Goal: Information Seeking & Learning: Learn about a topic

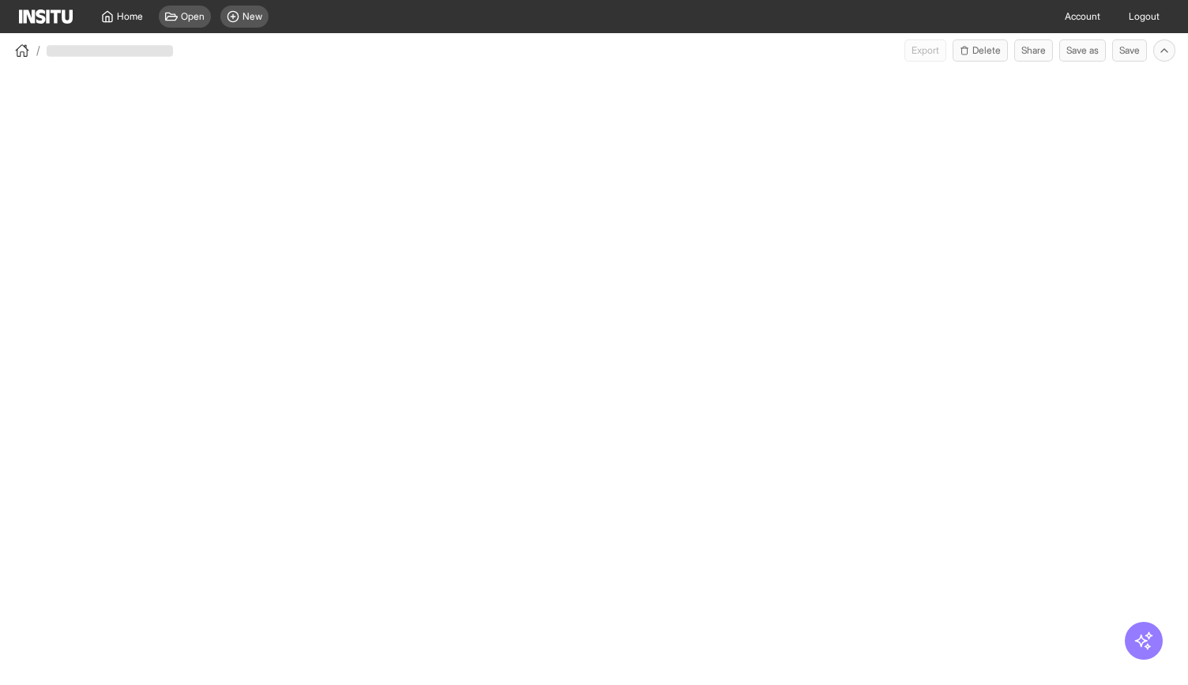
select select "**"
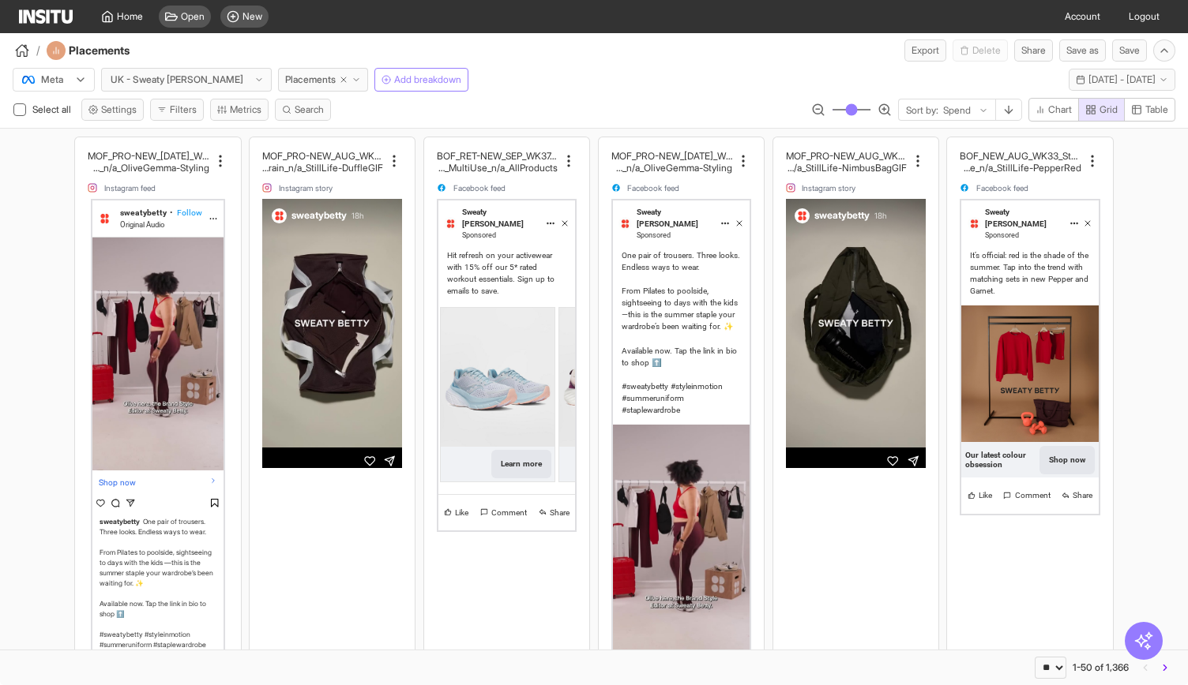
drag, startPoint x: 300, startPoint y: 81, endPoint x: 415, endPoint y: 77, distance: 115.4
click at [341, 81] on line "button" at bounding box center [343, 79] width 5 height 5
click at [415, 77] on div "Meta UK - Sweaty Betty Placements Add breakdown Tue 12 - Tue 26 Aug, 2025 12 Au…" at bounding box center [594, 77] width 1188 height 30
select select "**"
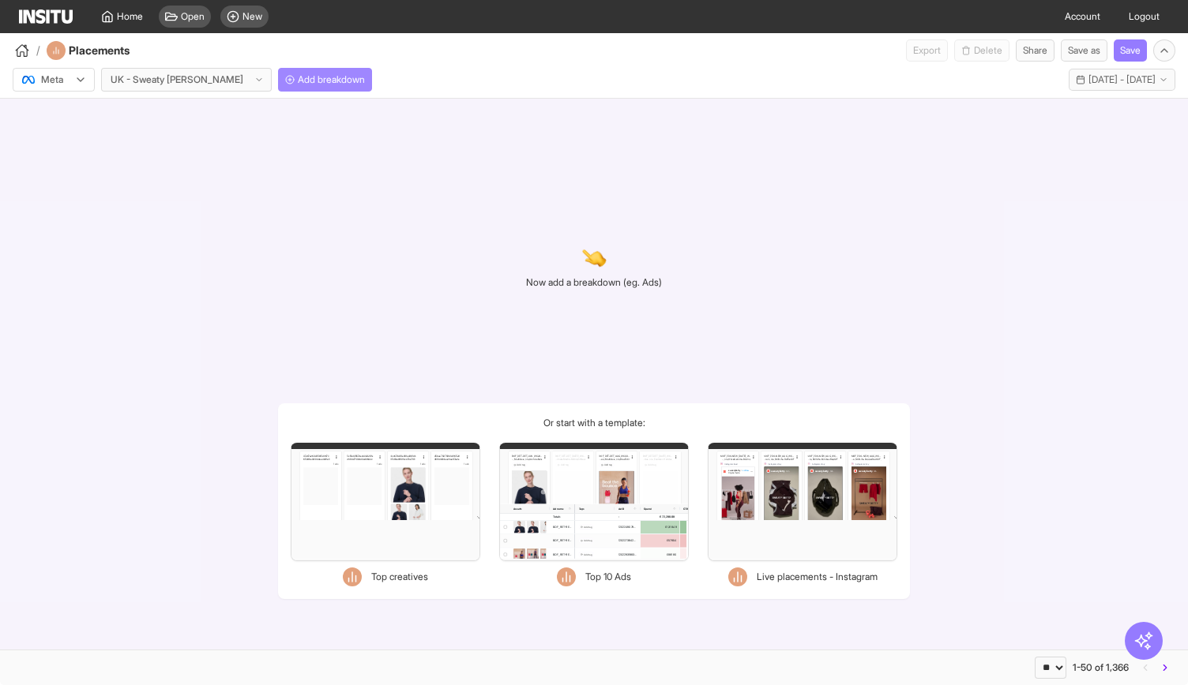
click at [303, 81] on span "Add breakdown" at bounding box center [331, 79] width 67 height 13
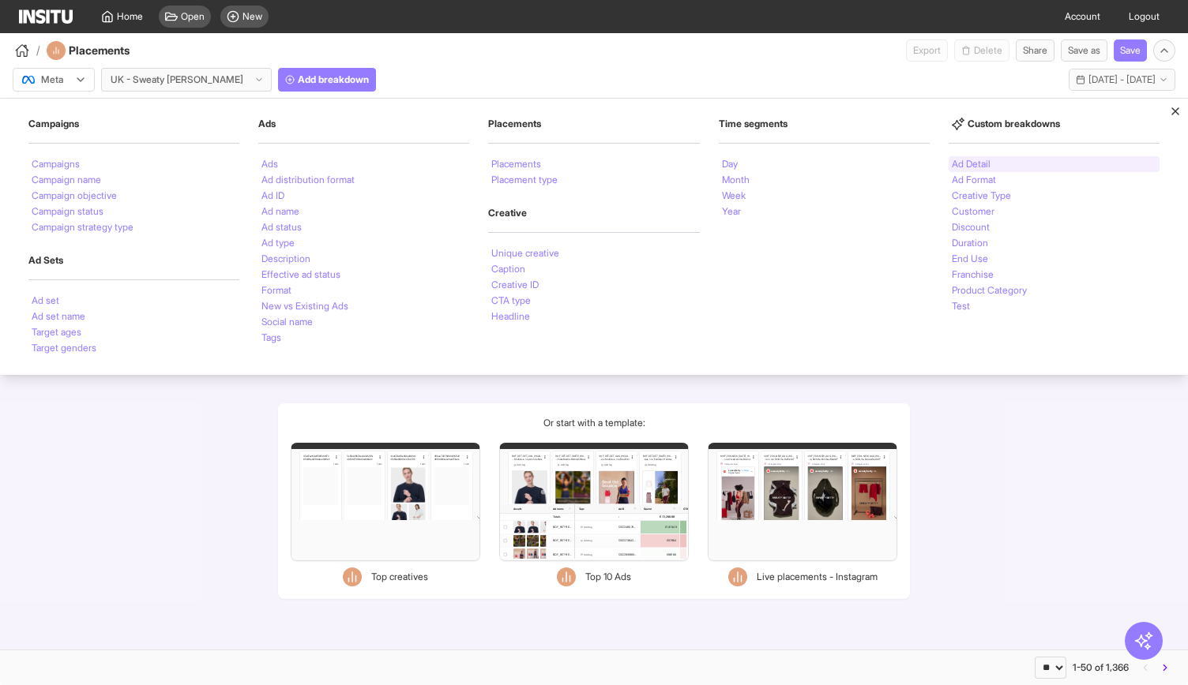
click at [980, 163] on li "Ad Detail" at bounding box center [971, 164] width 39 height 9
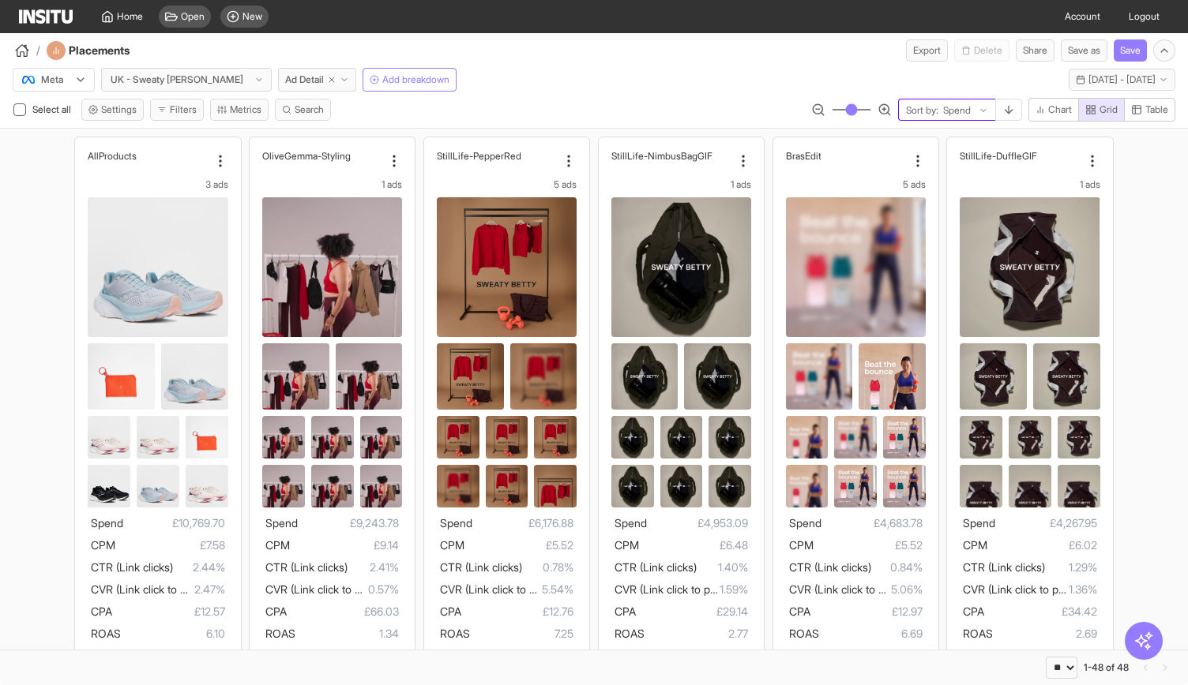
click at [981, 111] on icon at bounding box center [982, 110] width 9 height 9
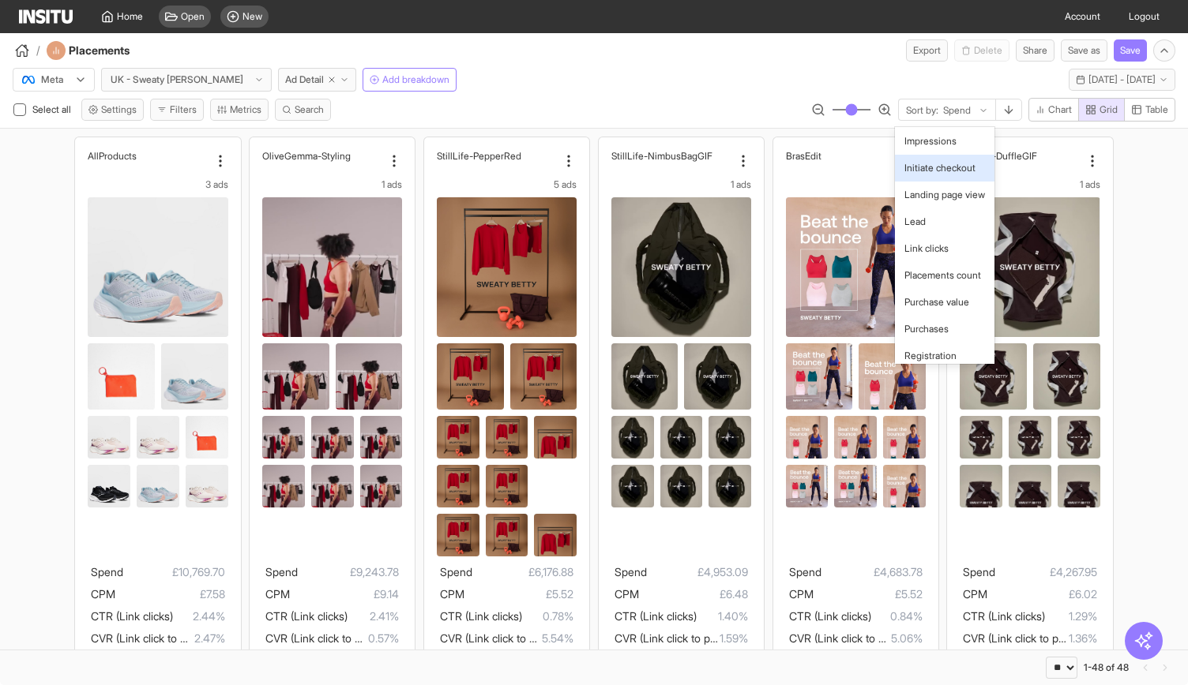
scroll to position [738, 0]
click at [930, 78] on span "CTR (Link clicks)" at bounding box center [940, 71] width 72 height 14
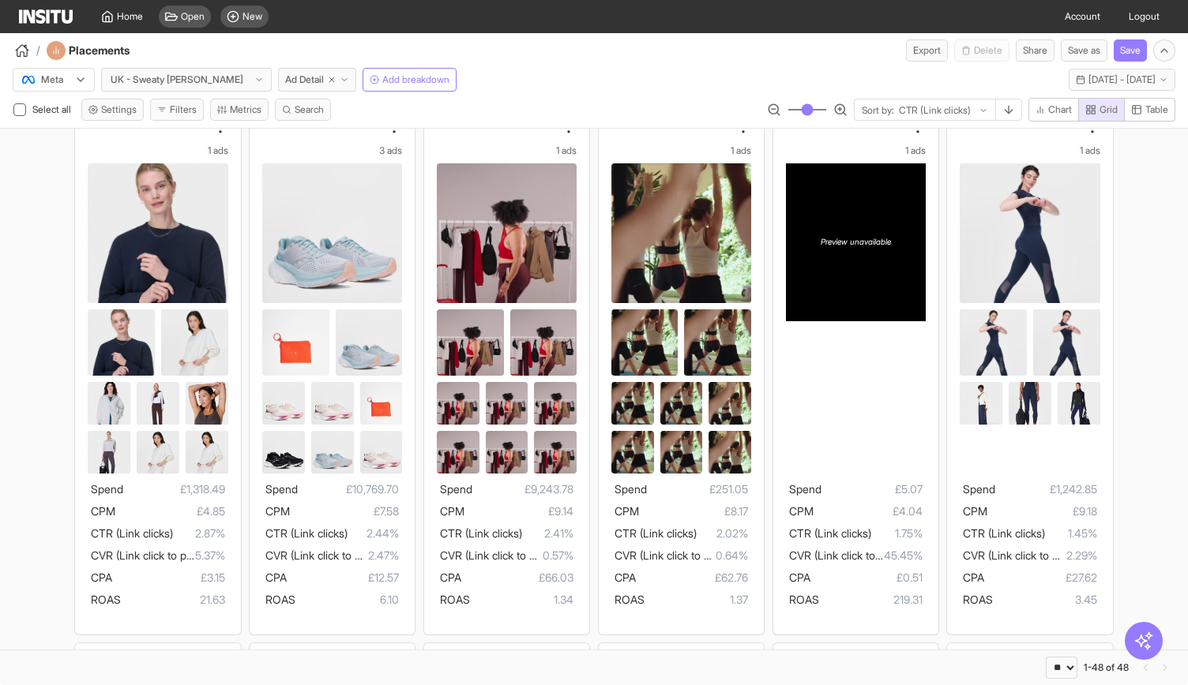
scroll to position [1, 0]
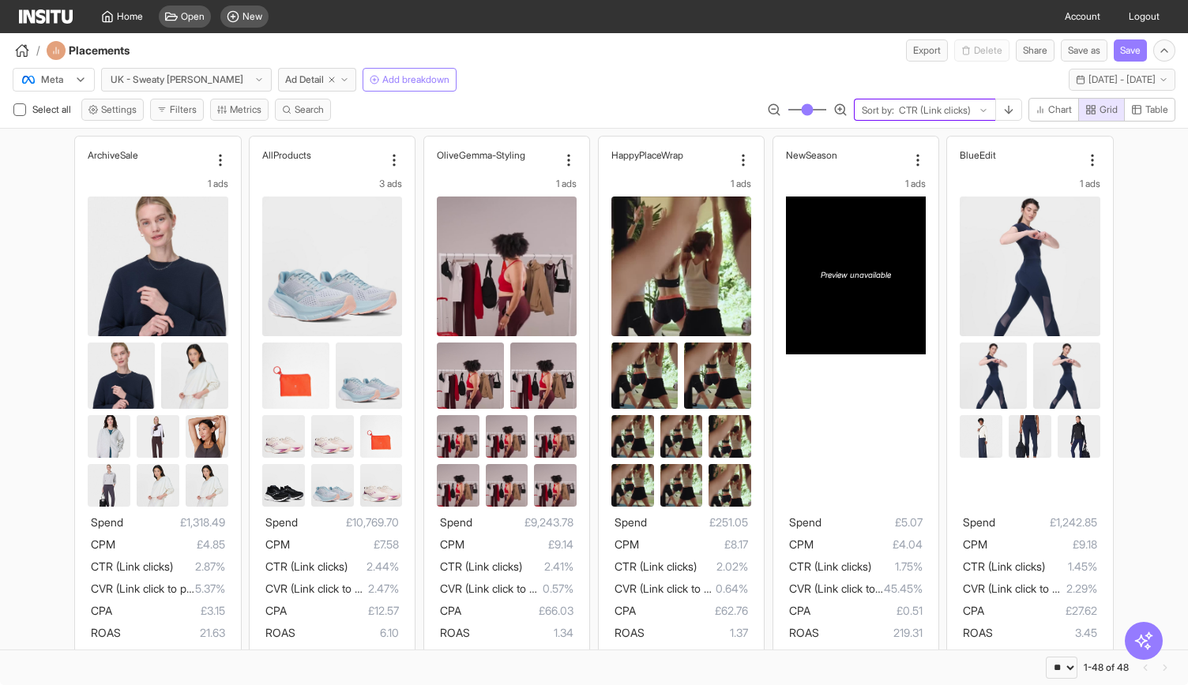
click at [890, 110] on div "Sort by: CTR (Link clicks)" at bounding box center [924, 111] width 141 height 22
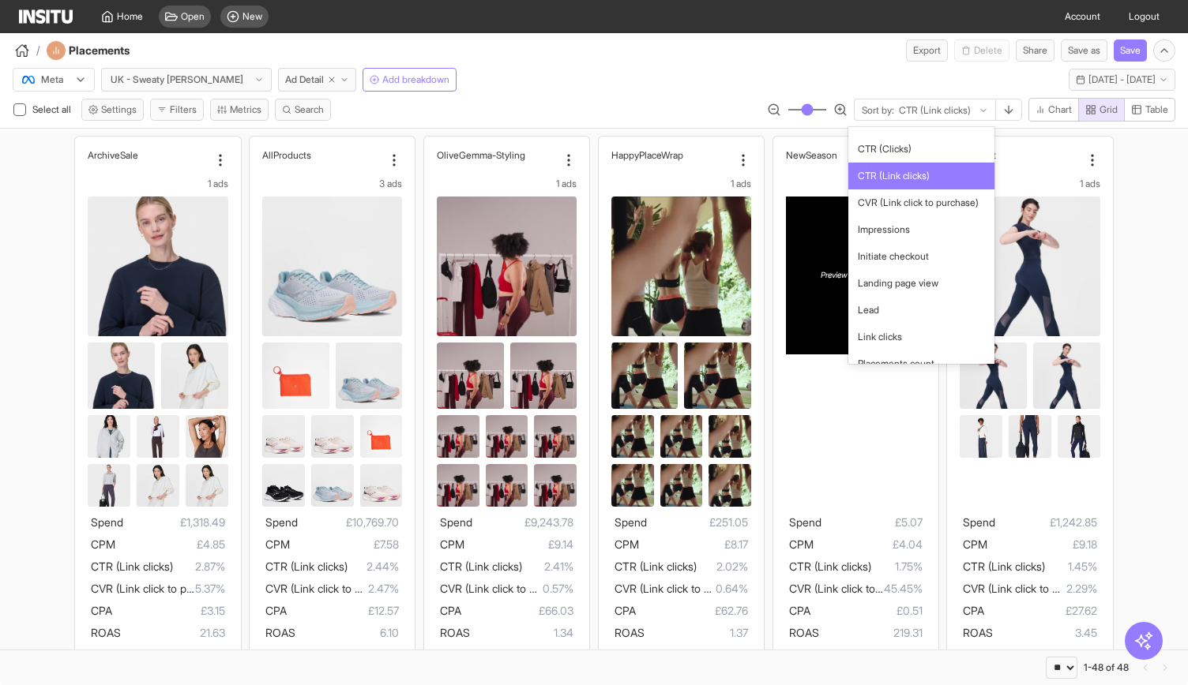
scroll to position [558, 0]
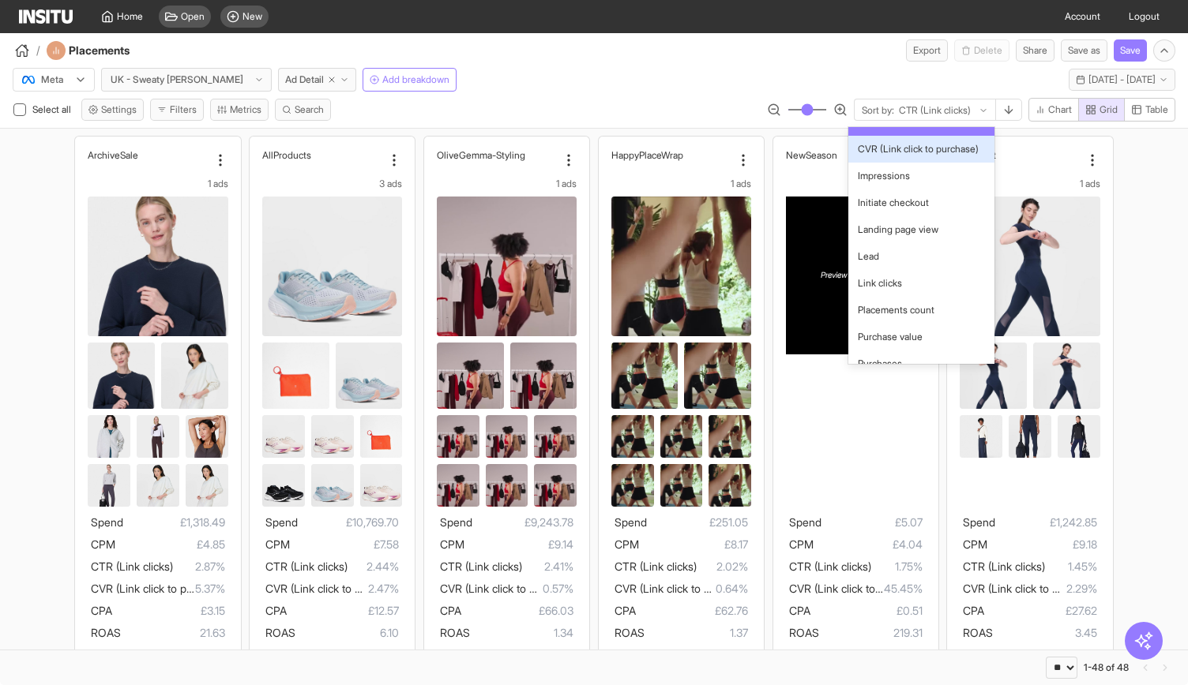
click at [894, 156] on span "CVR (Link click to purchase)" at bounding box center [918, 149] width 121 height 14
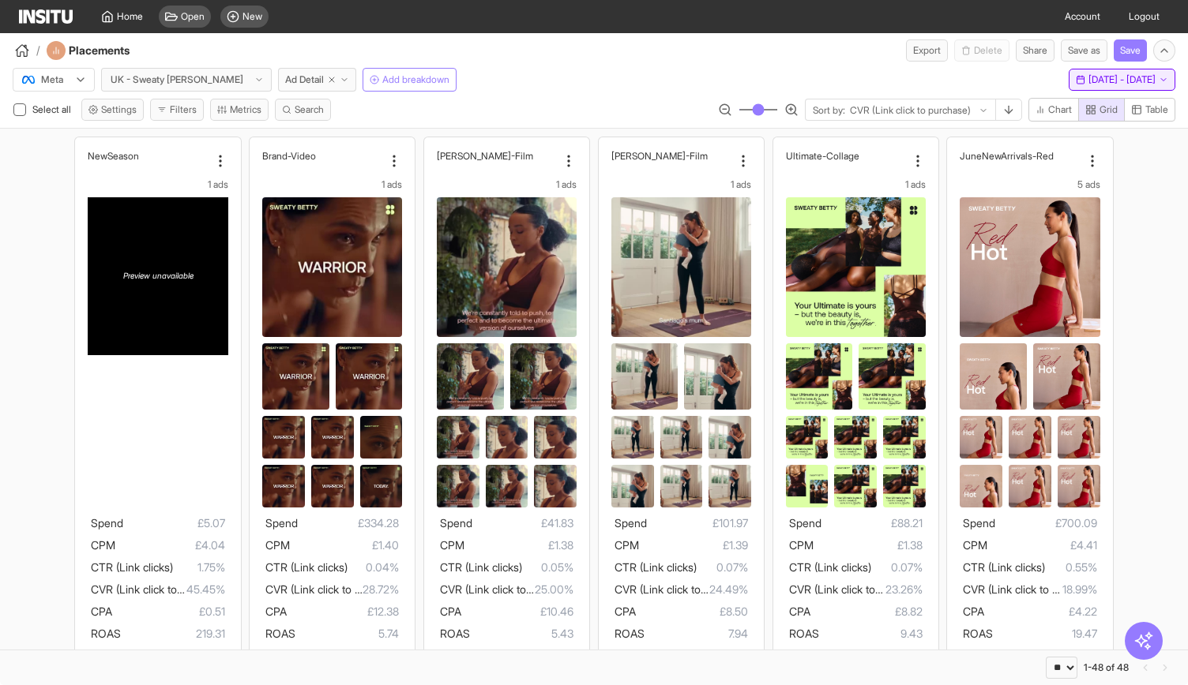
click at [1076, 75] on icon "button" at bounding box center [1080, 79] width 9 height 9
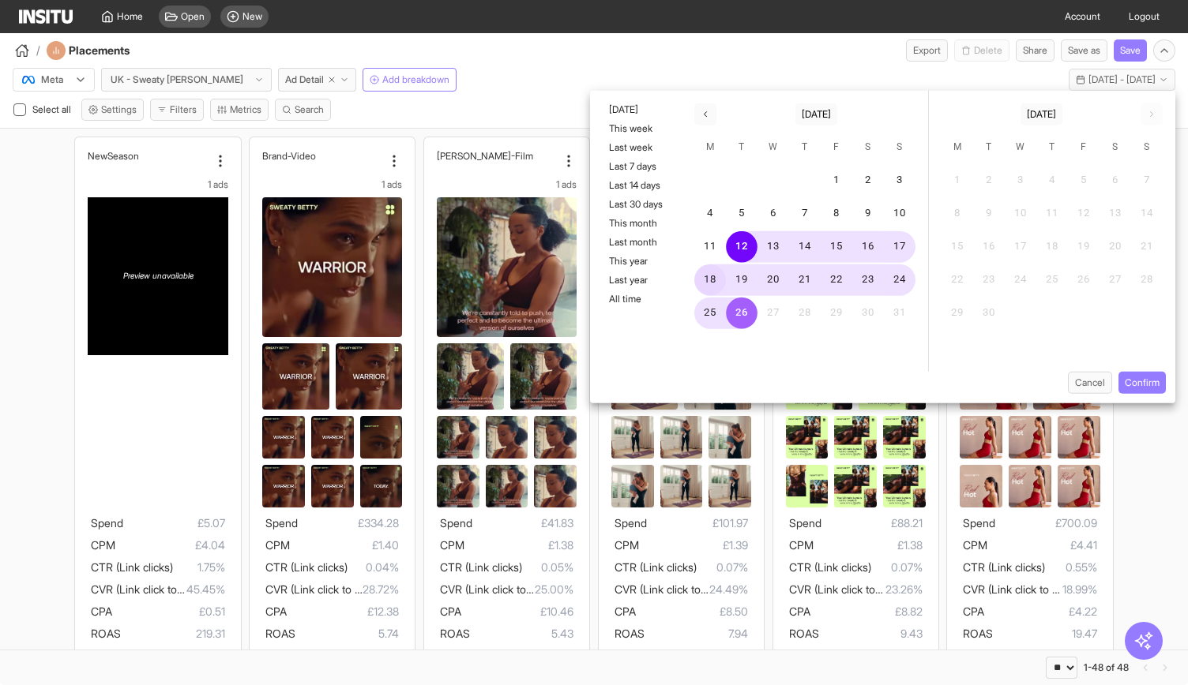
click at [711, 280] on button "18" at bounding box center [710, 281] width 32 height 32
click at [715, 305] on button "25" at bounding box center [710, 314] width 32 height 32
click at [711, 284] on button "18" at bounding box center [710, 281] width 32 height 32
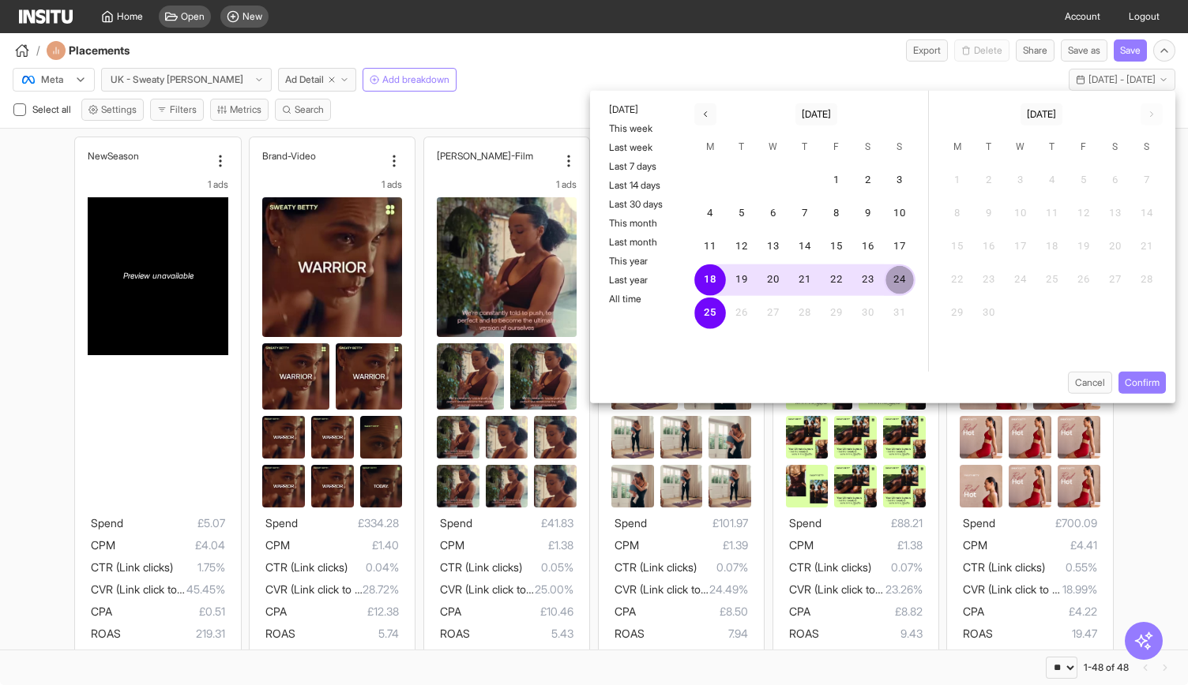
click at [890, 282] on button "24" at bounding box center [900, 281] width 32 height 32
click at [1128, 377] on button "Confirm" at bounding box center [1141, 383] width 47 height 22
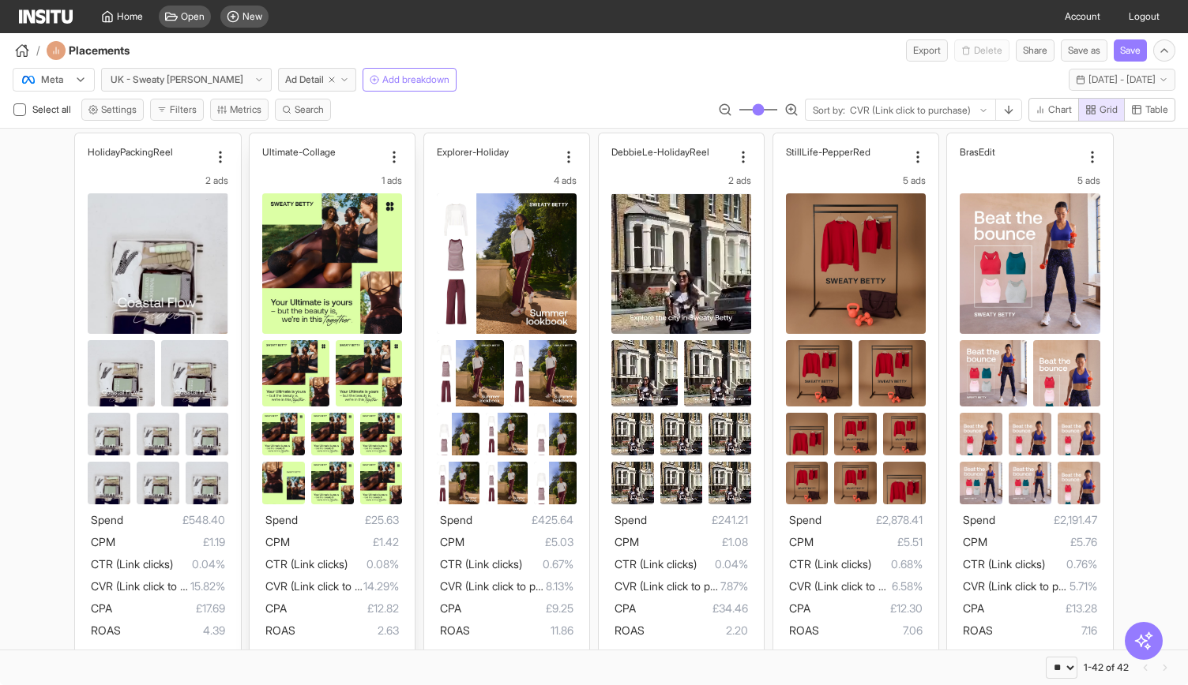
scroll to position [547, 0]
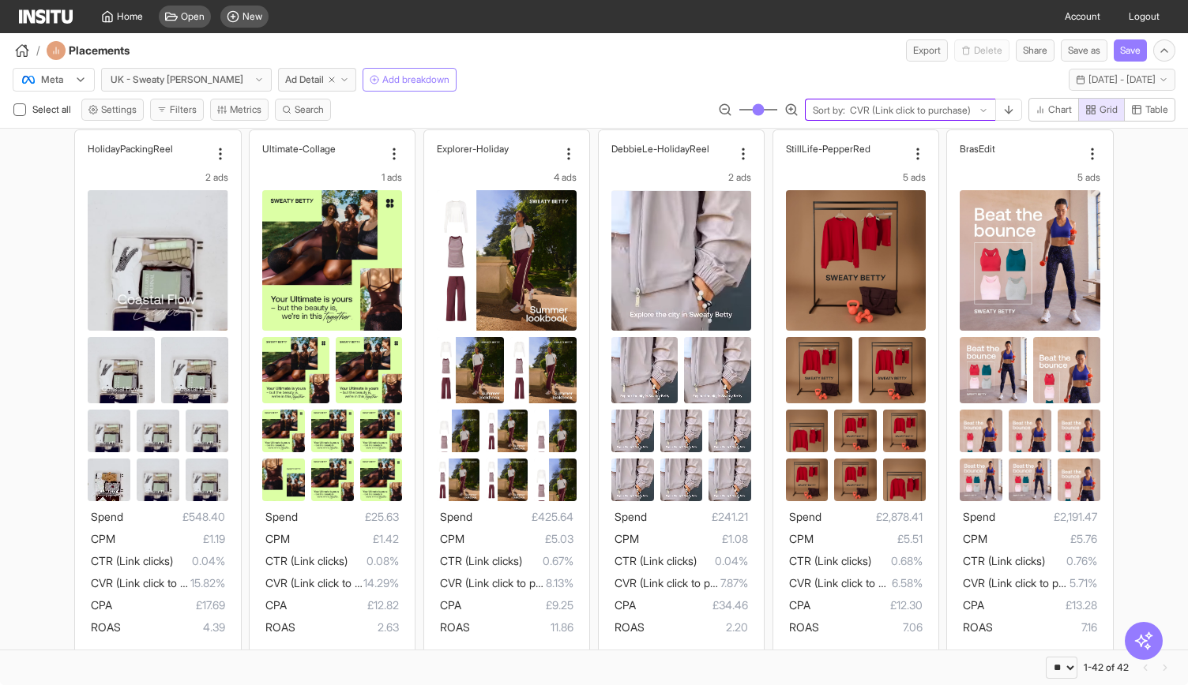
click at [973, 115] on div "CVR (Link click to purchase)" at bounding box center [913, 111] width 130 height 16
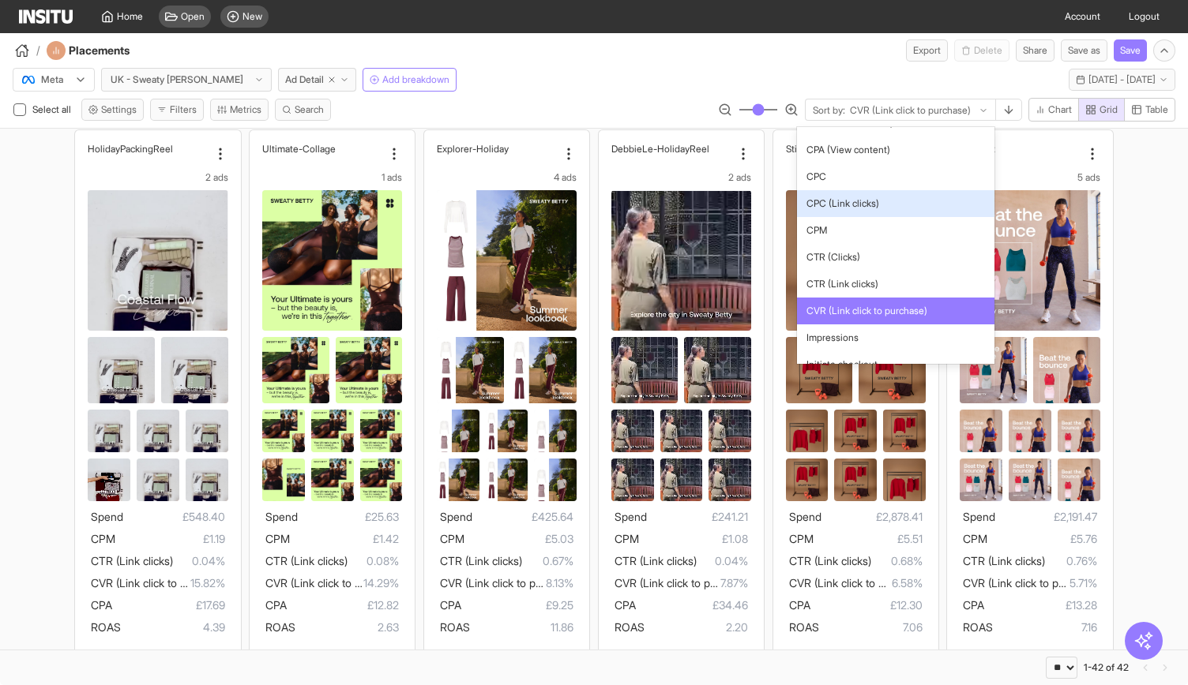
scroll to position [404, 0]
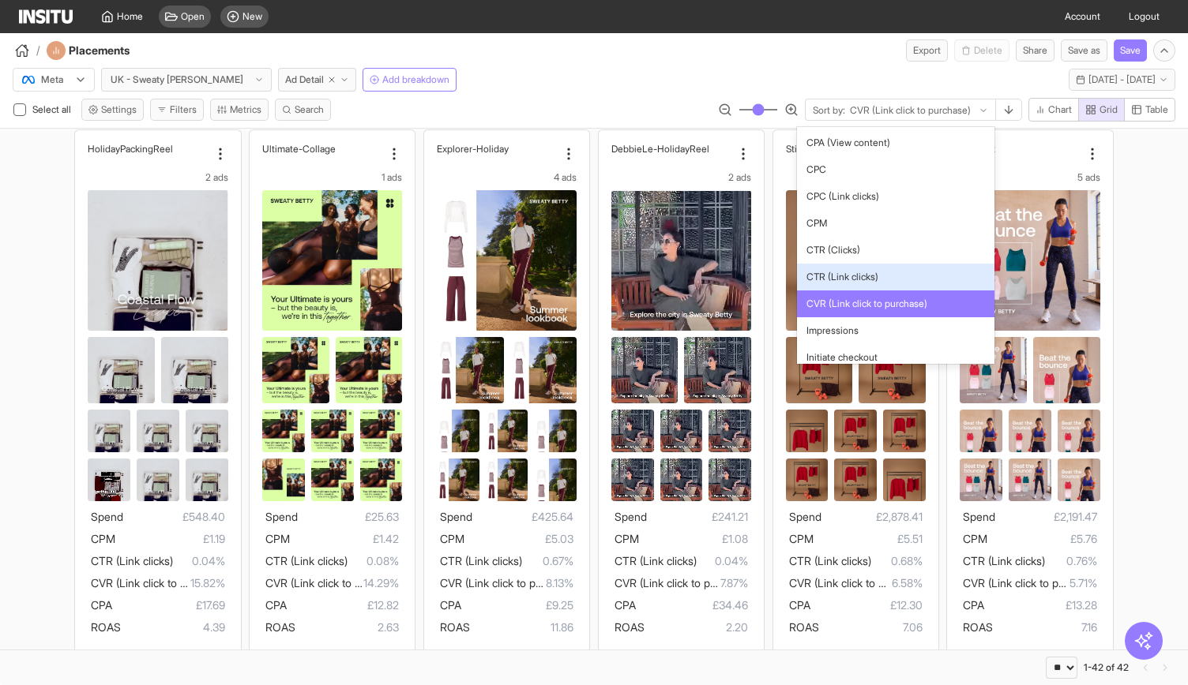
click at [909, 274] on span "CTR (Link clicks)" at bounding box center [895, 277] width 178 height 14
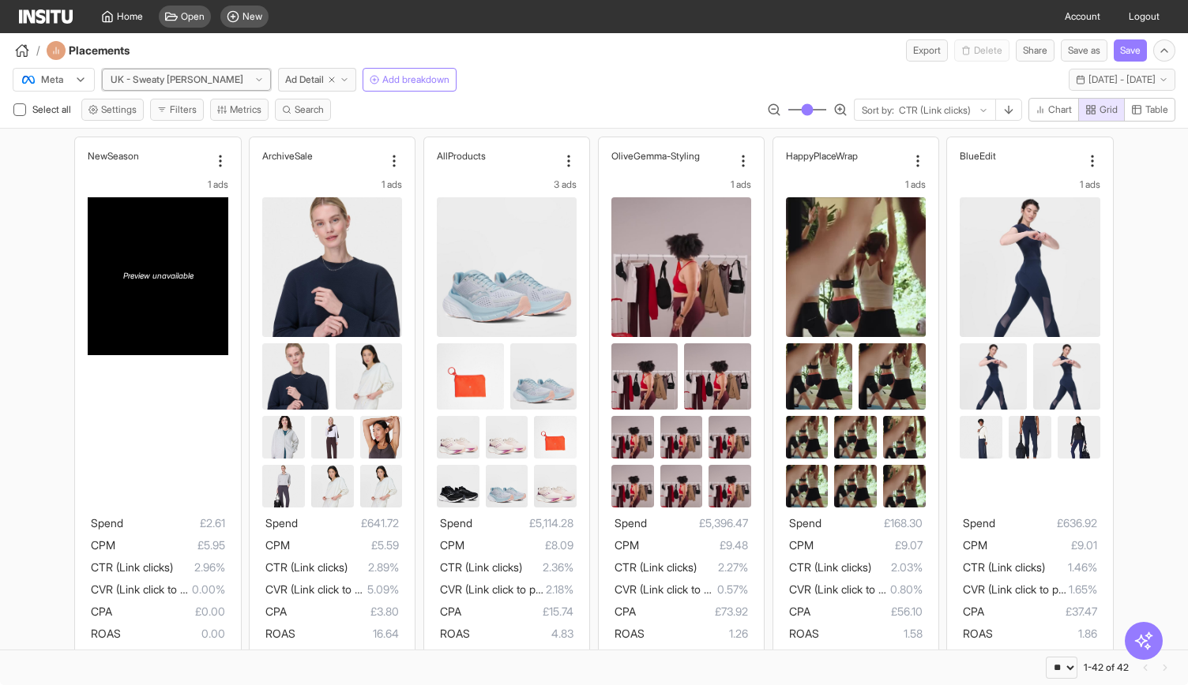
click at [174, 81] on div at bounding box center [177, 80] width 136 height 16
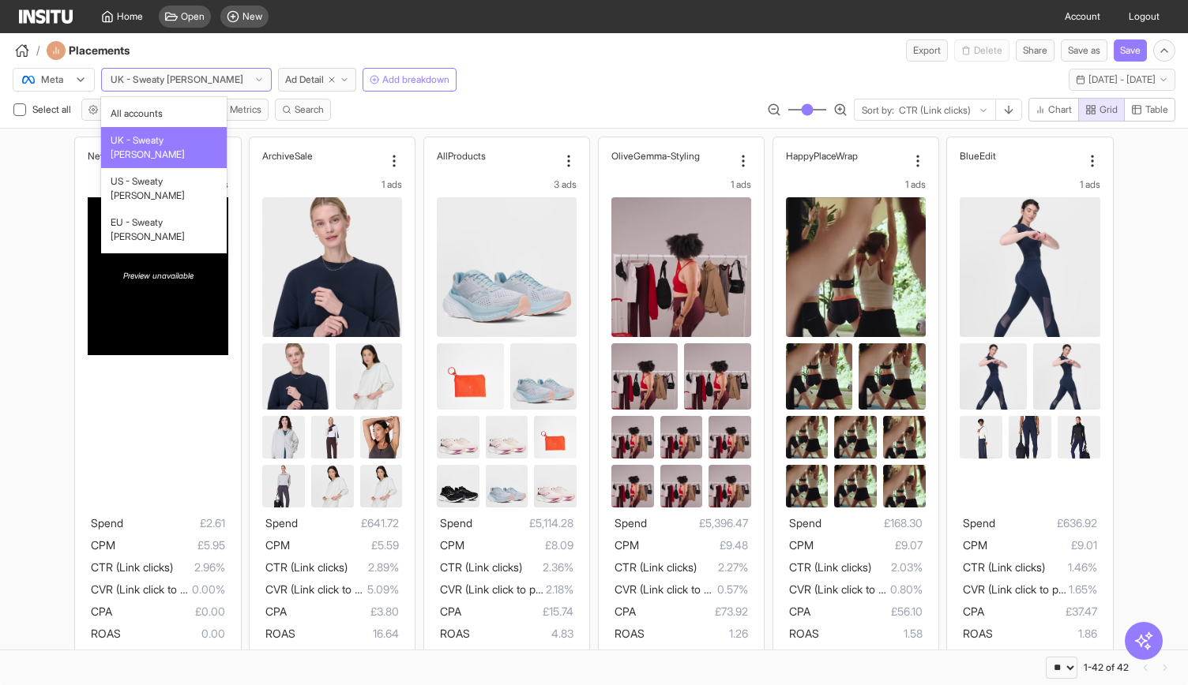
click at [58, 75] on div at bounding box center [43, 80] width 44 height 16
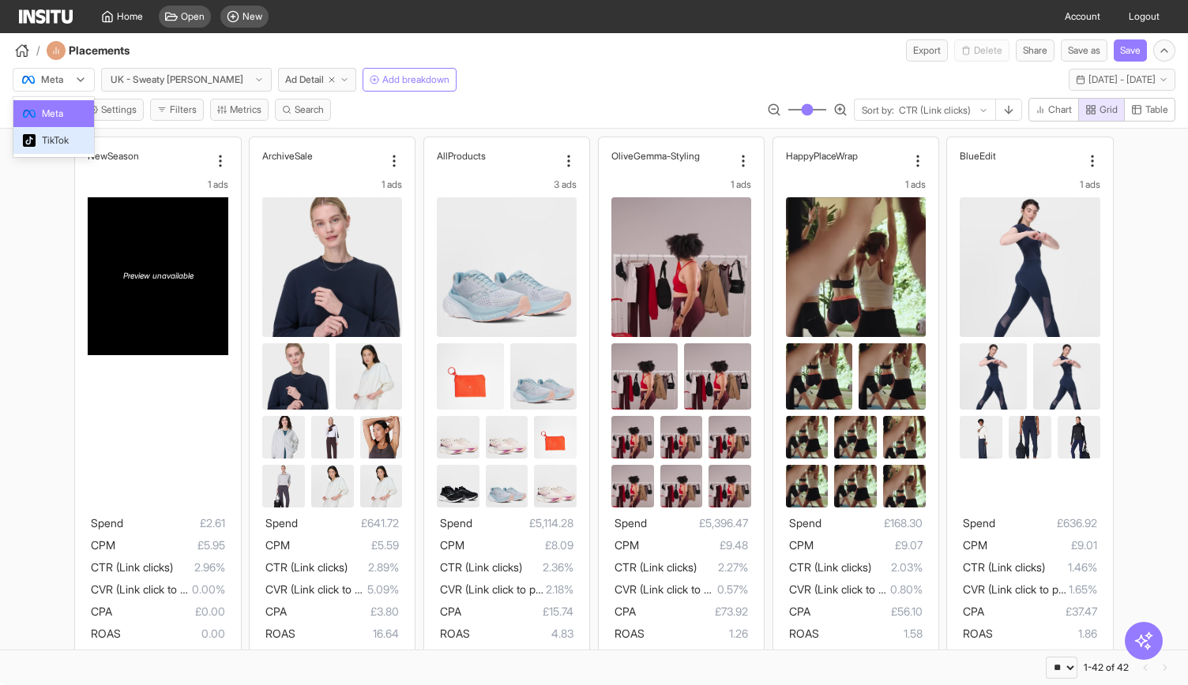
click at [59, 134] on span "TikTok" at bounding box center [55, 140] width 27 height 14
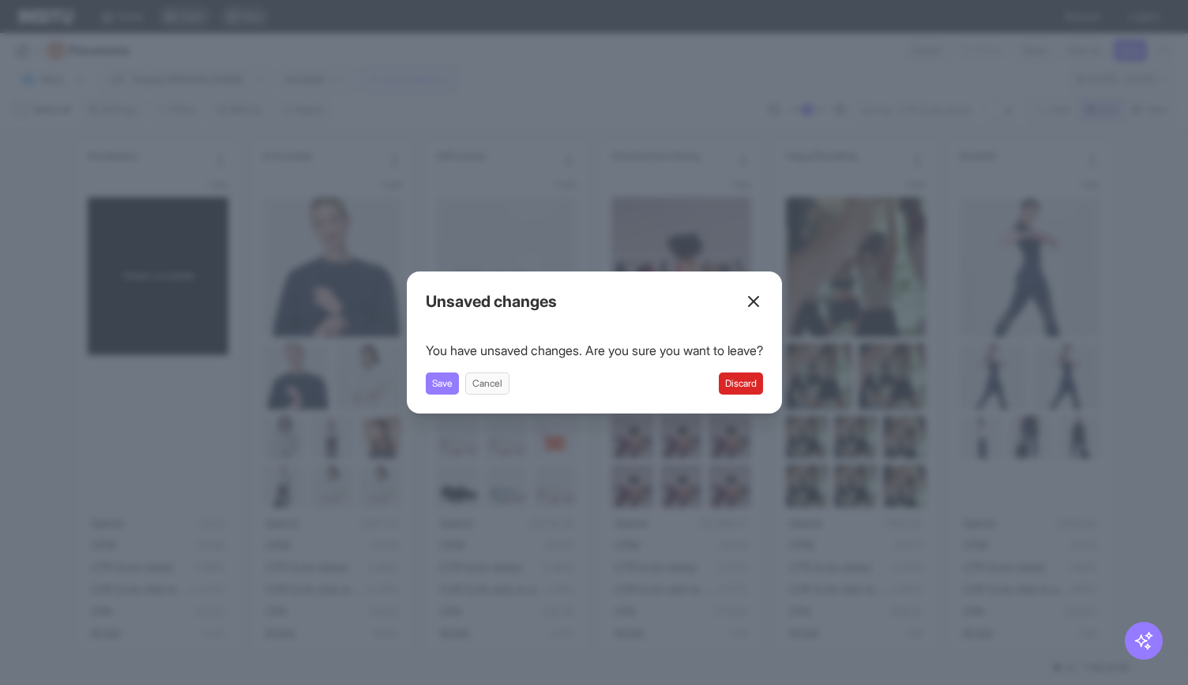
click at [756, 380] on button "Discard" at bounding box center [741, 384] width 44 height 22
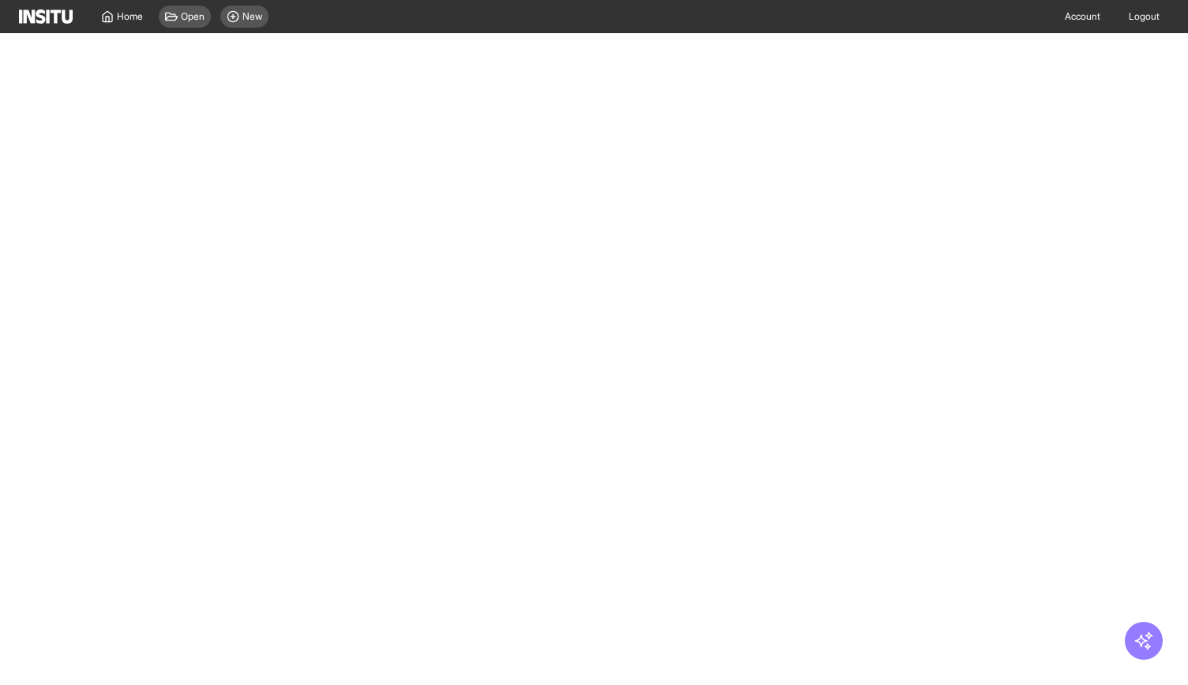
select select "**"
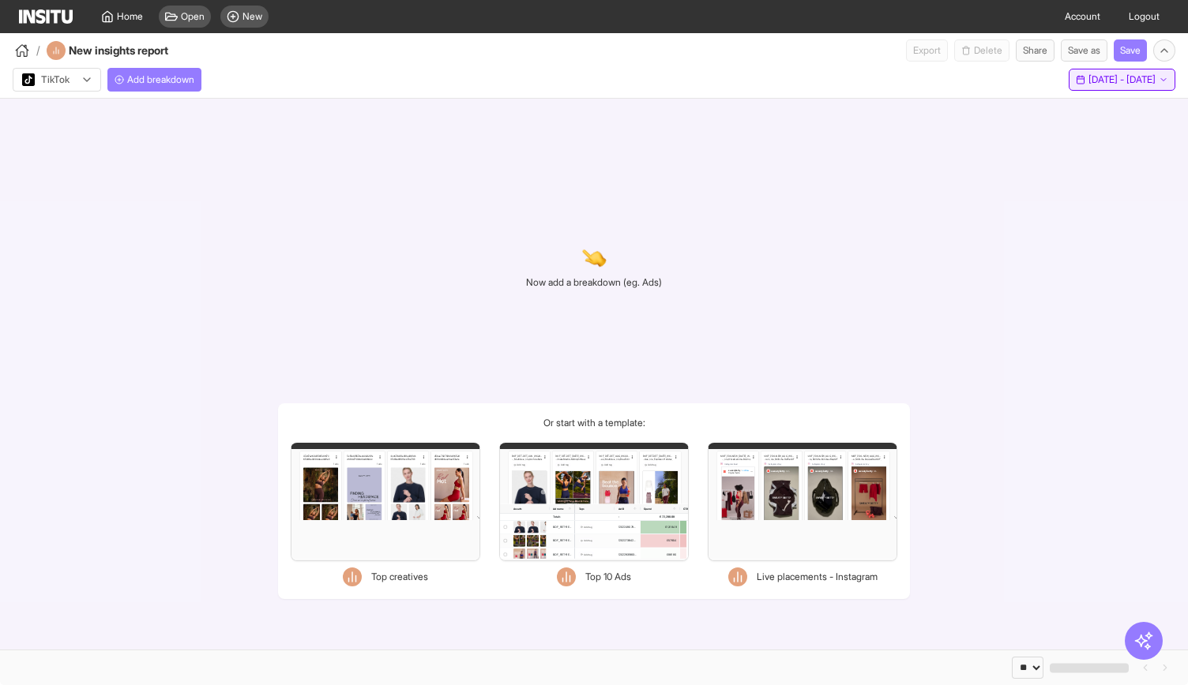
click at [1088, 82] on span "27 Jul 25 - 25 Aug 25" at bounding box center [1121, 79] width 67 height 13
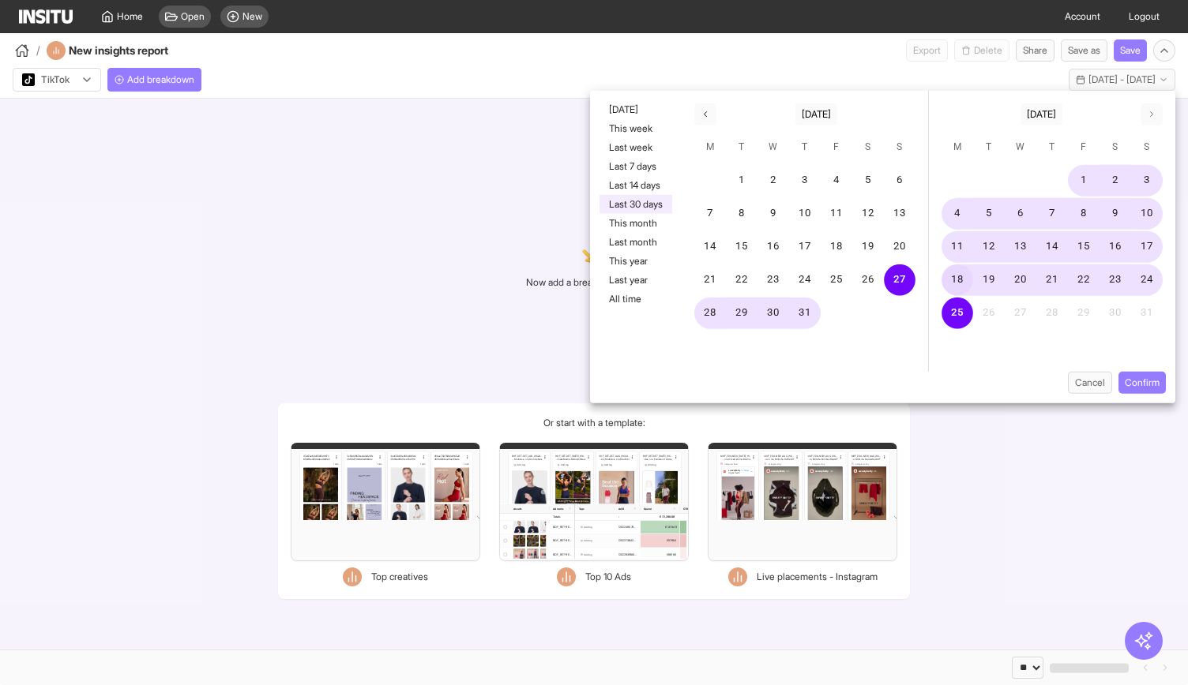
click at [959, 282] on button "18" at bounding box center [957, 281] width 32 height 32
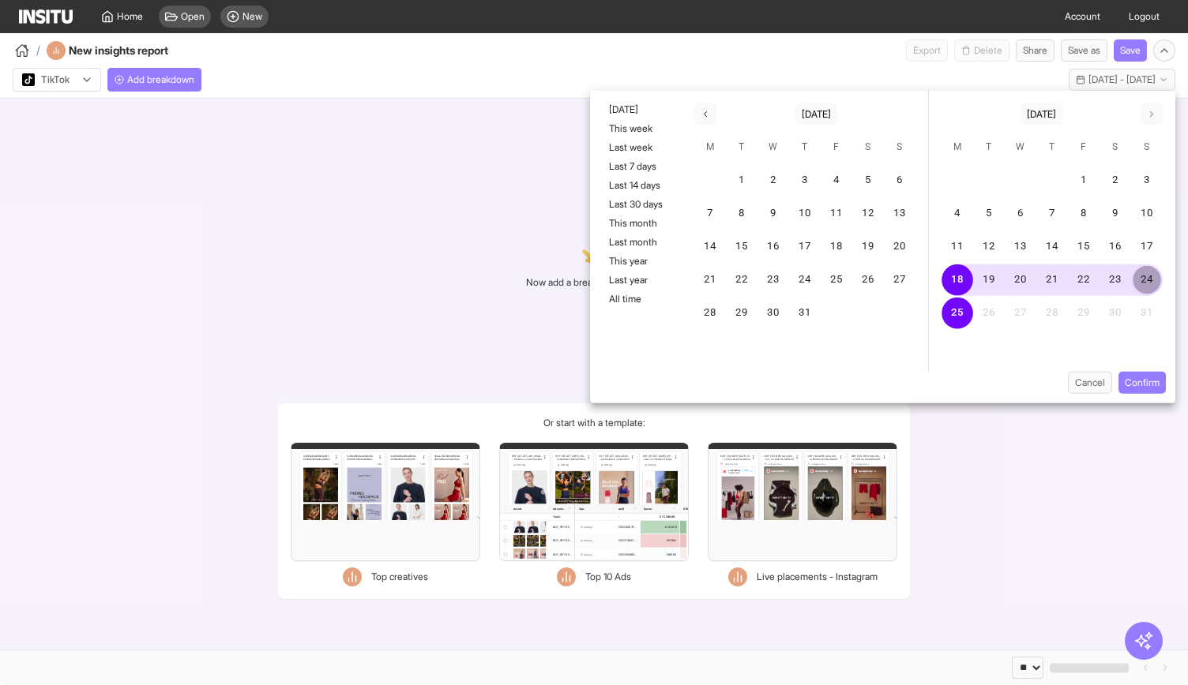
click at [1137, 287] on button "24" at bounding box center [1147, 281] width 32 height 32
click at [1143, 386] on button "Confirm" at bounding box center [1141, 383] width 47 height 22
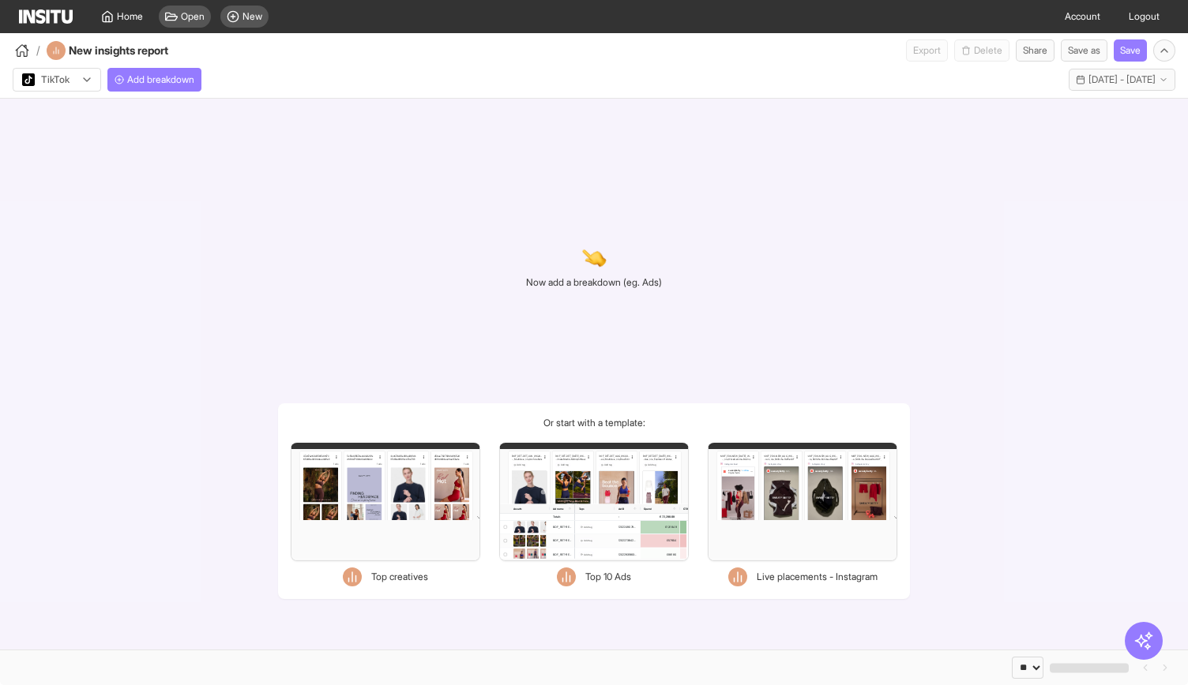
click at [607, 489] on div "Filters Format Static Video Static & Video Placement types Instagram Explore St…" at bounding box center [594, 502] width 190 height 118
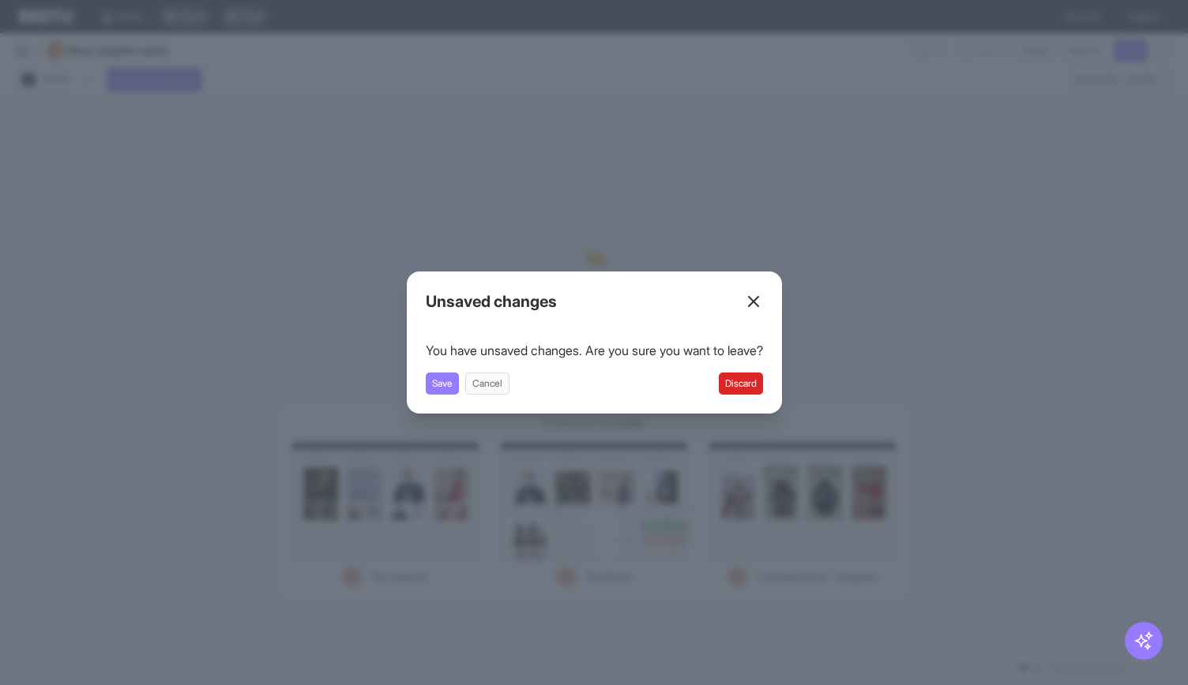
click at [733, 382] on button "Discard" at bounding box center [741, 384] width 44 height 22
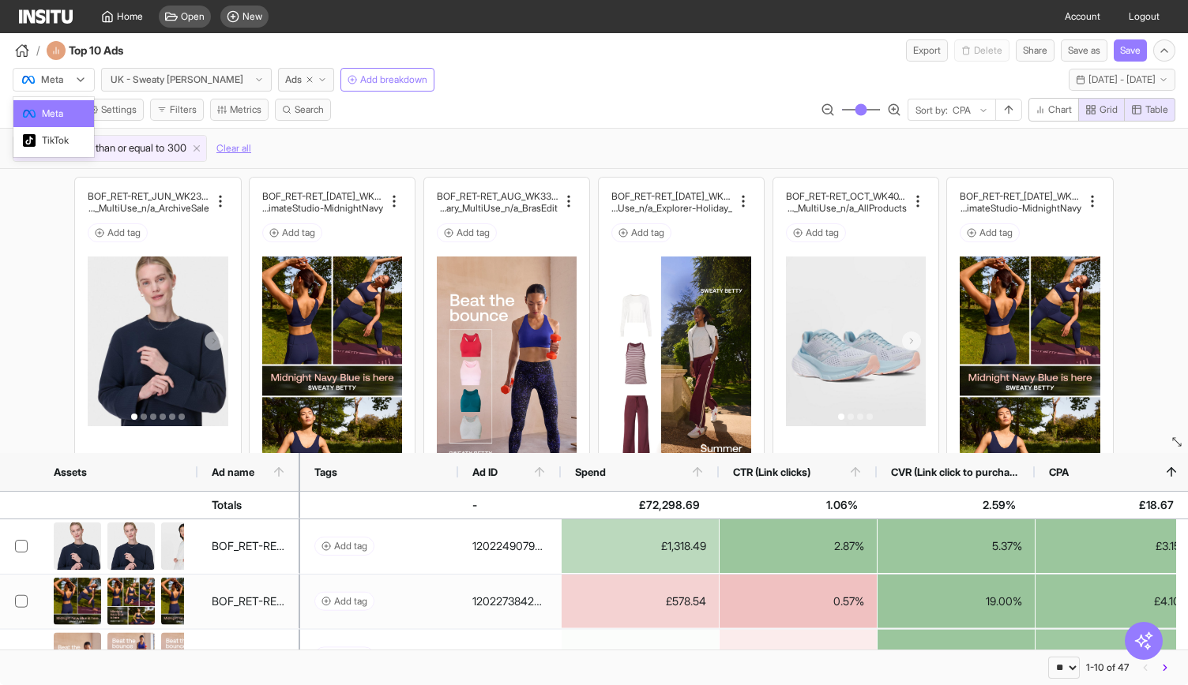
click at [57, 73] on div at bounding box center [43, 80] width 44 height 16
click at [55, 144] on span "TikTok" at bounding box center [55, 140] width 27 height 14
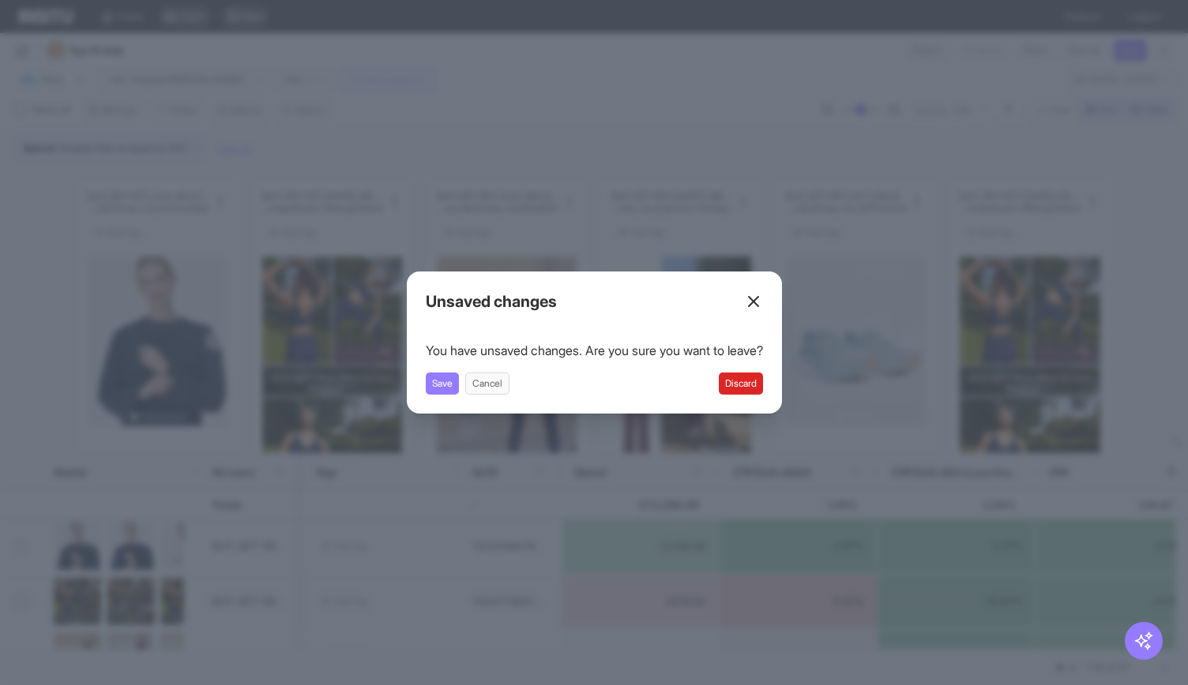
click at [738, 385] on button "Discard" at bounding box center [741, 384] width 44 height 22
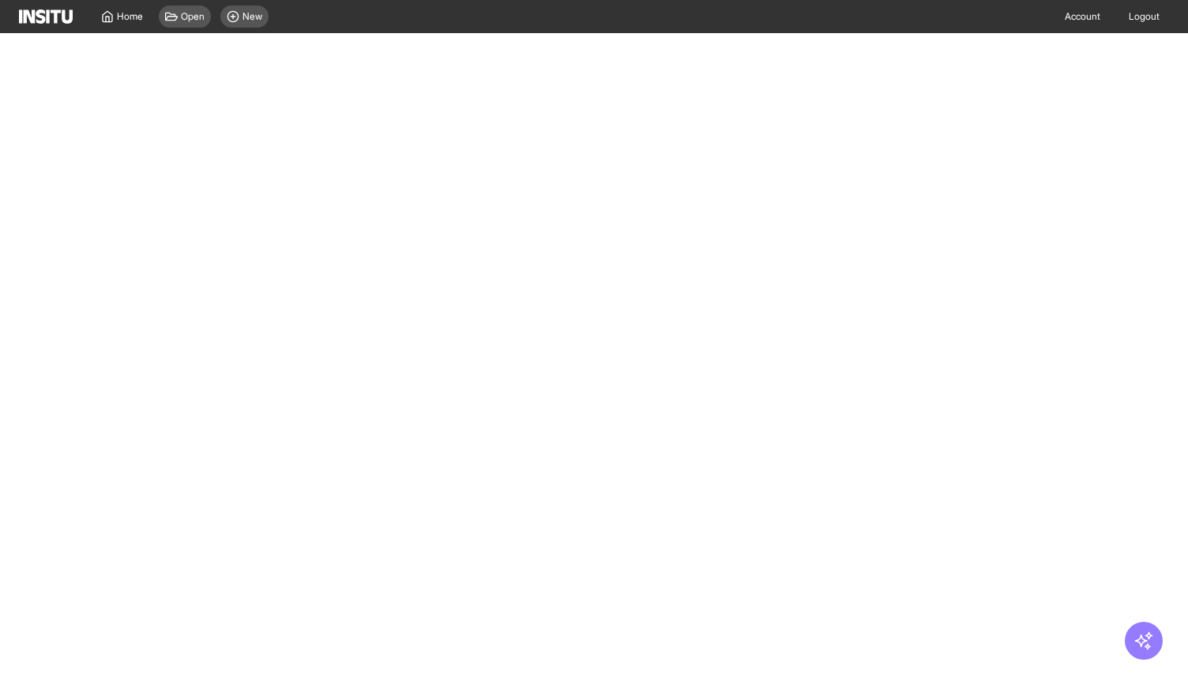
select select "**"
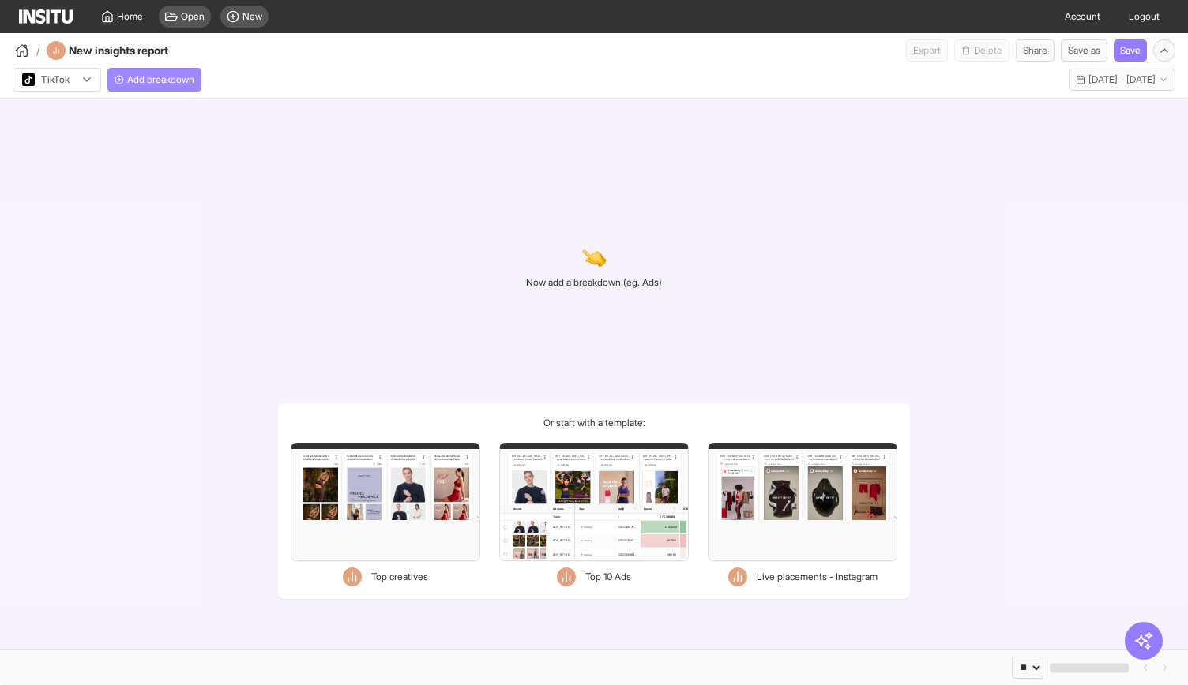
click at [173, 81] on span "Add breakdown" at bounding box center [160, 79] width 67 height 13
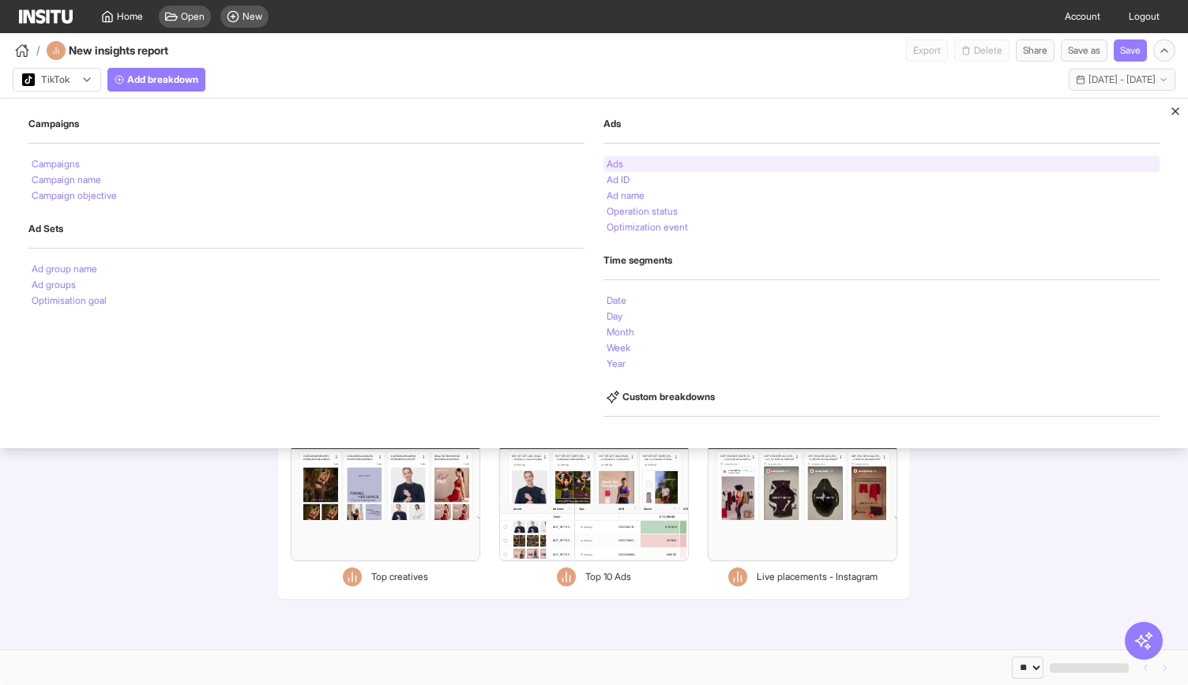
click at [621, 166] on li "Ads" at bounding box center [615, 164] width 17 height 9
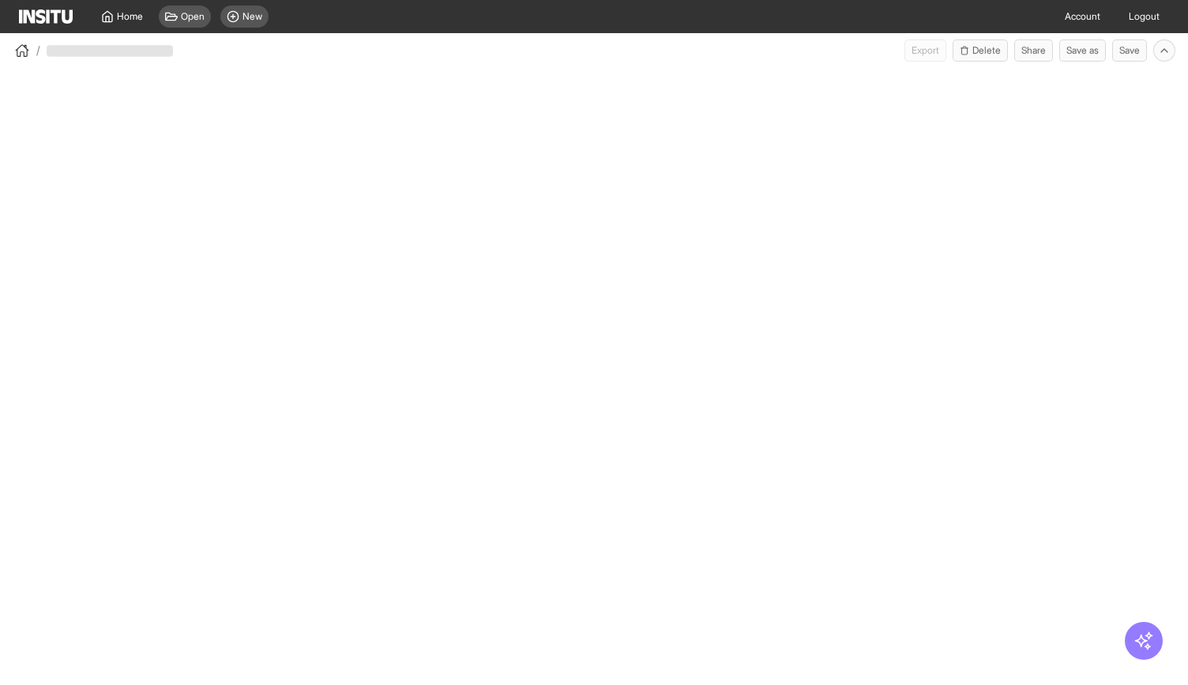
select select "**"
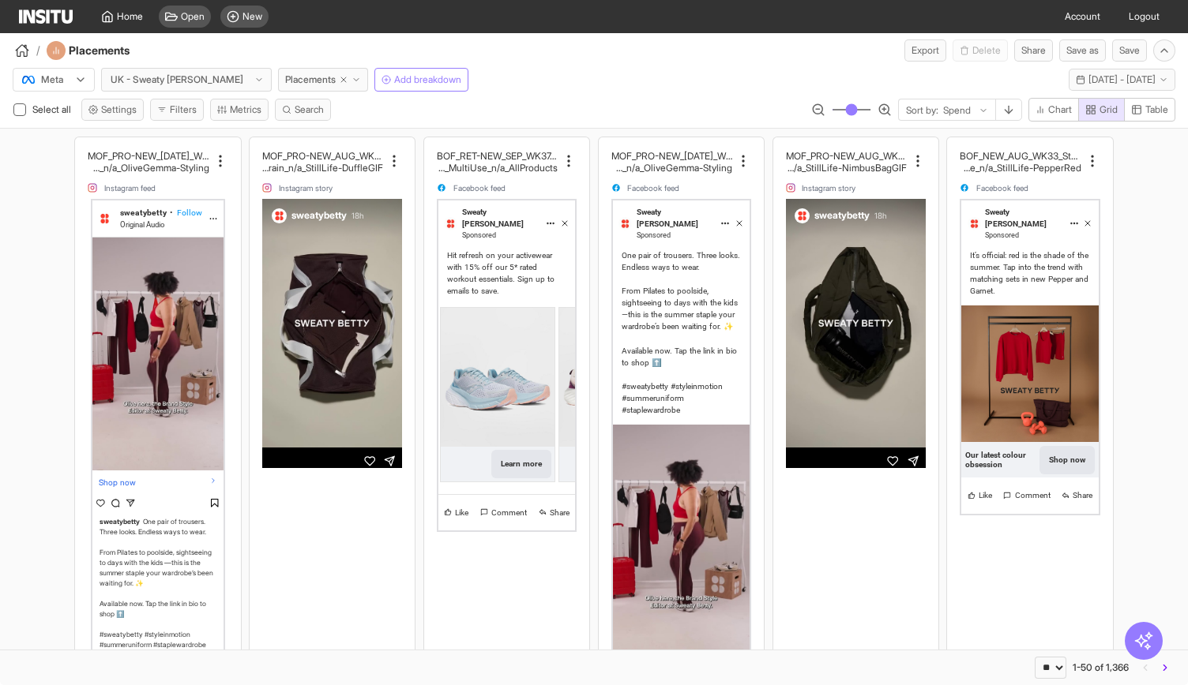
click at [70, 79] on div "Meta" at bounding box center [46, 80] width 51 height 16
click at [63, 138] on span "TikTok" at bounding box center [55, 140] width 27 height 14
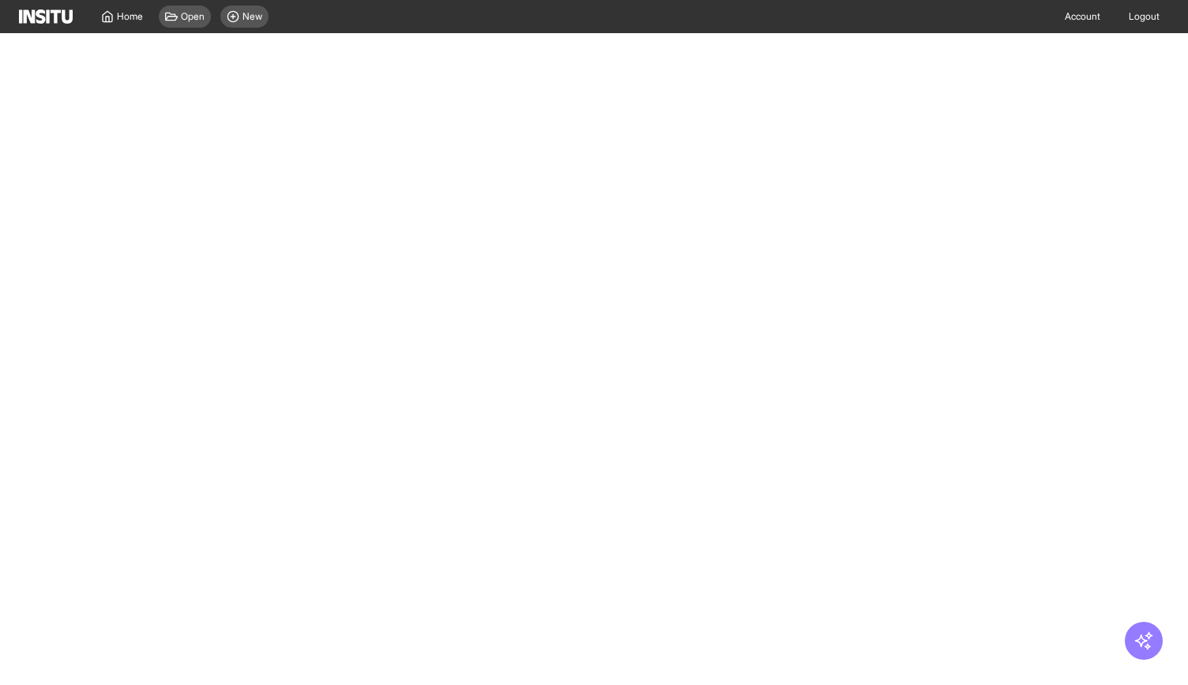
select select "**"
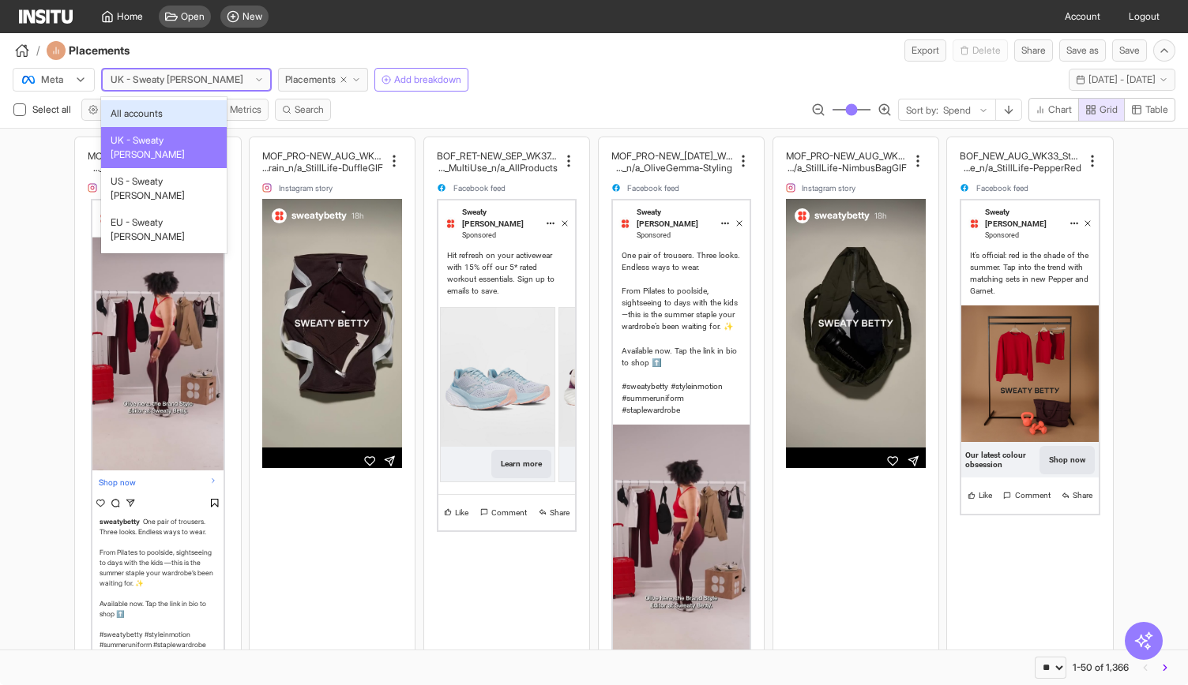
click at [254, 75] on icon at bounding box center [258, 79] width 9 height 9
click at [156, 209] on div "EU - Sweaty [PERSON_NAME]" at bounding box center [164, 229] width 126 height 41
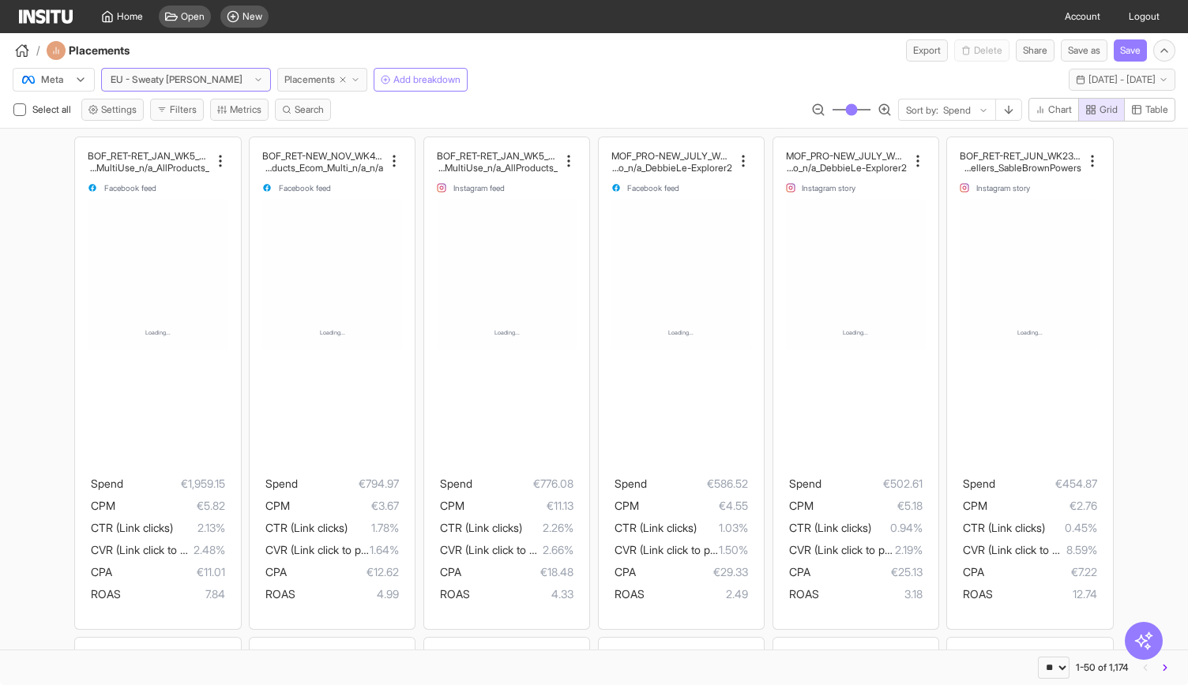
click at [338, 77] on icon "button" at bounding box center [342, 79] width 9 height 9
click at [358, 78] on div "Meta option EU - Sweaty [PERSON_NAME], selected. EU - Sweaty [PERSON_NAME] Plac…" at bounding box center [594, 77] width 1188 height 30
select select "**"
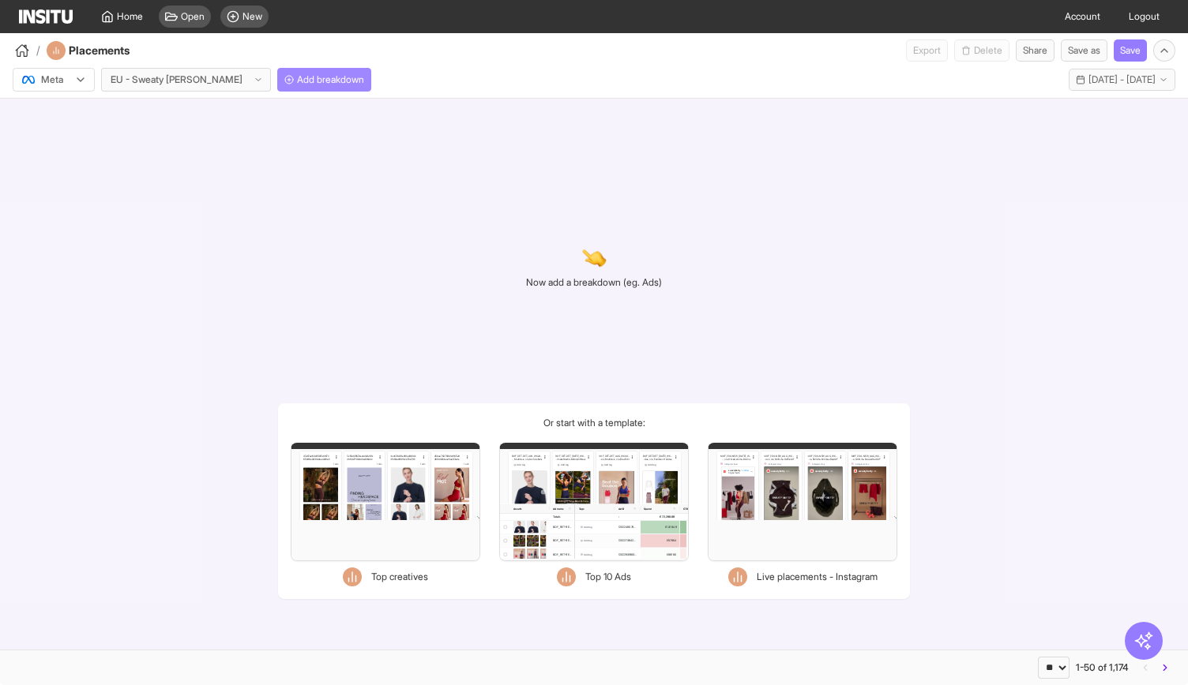
click at [297, 85] on span "Add breakdown" at bounding box center [330, 79] width 67 height 13
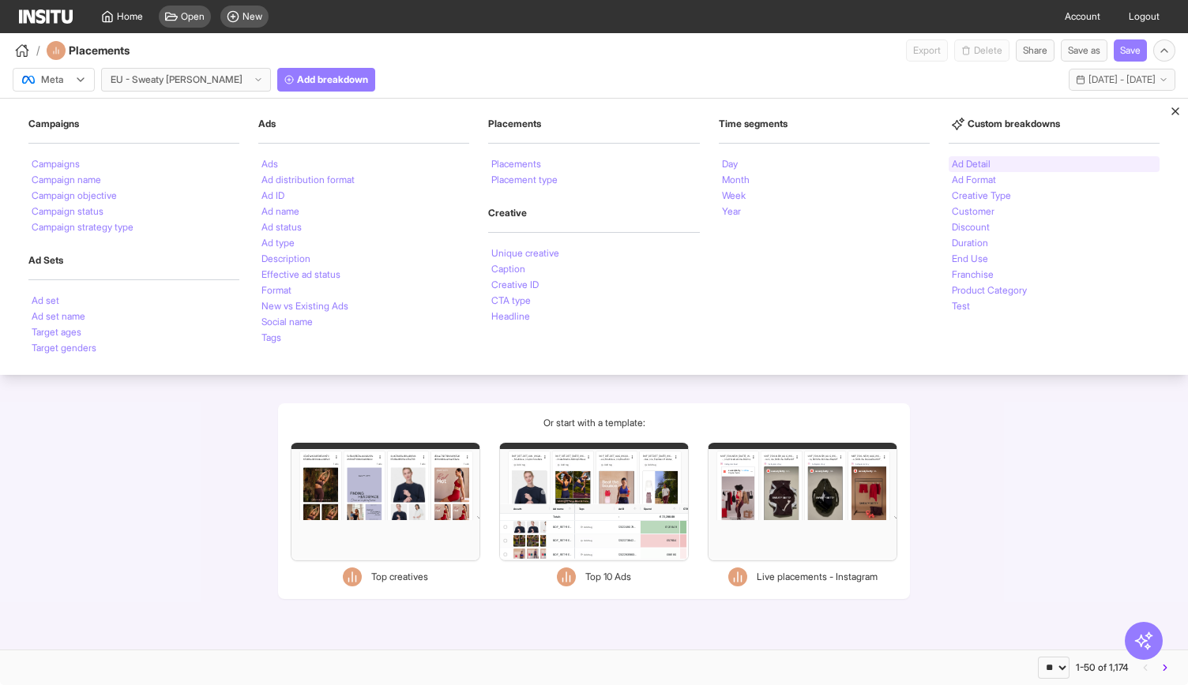
click at [966, 160] on li "Ad Detail" at bounding box center [971, 164] width 39 height 9
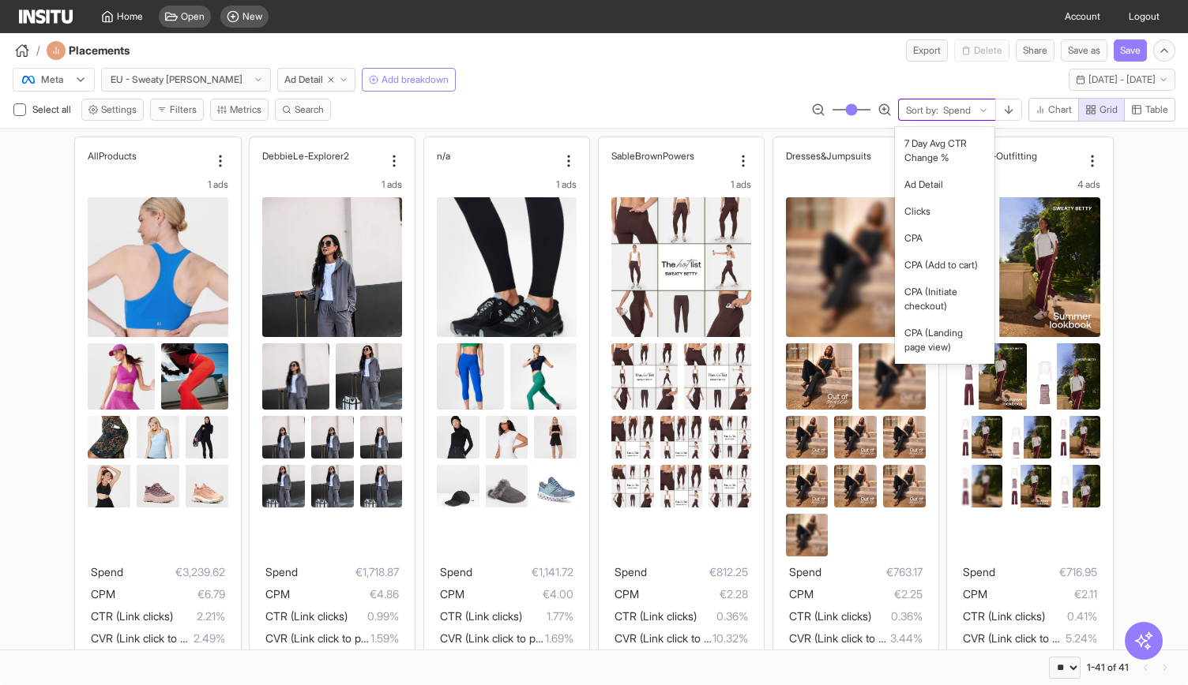
click at [974, 109] on div "Spend" at bounding box center [959, 111] width 37 height 16
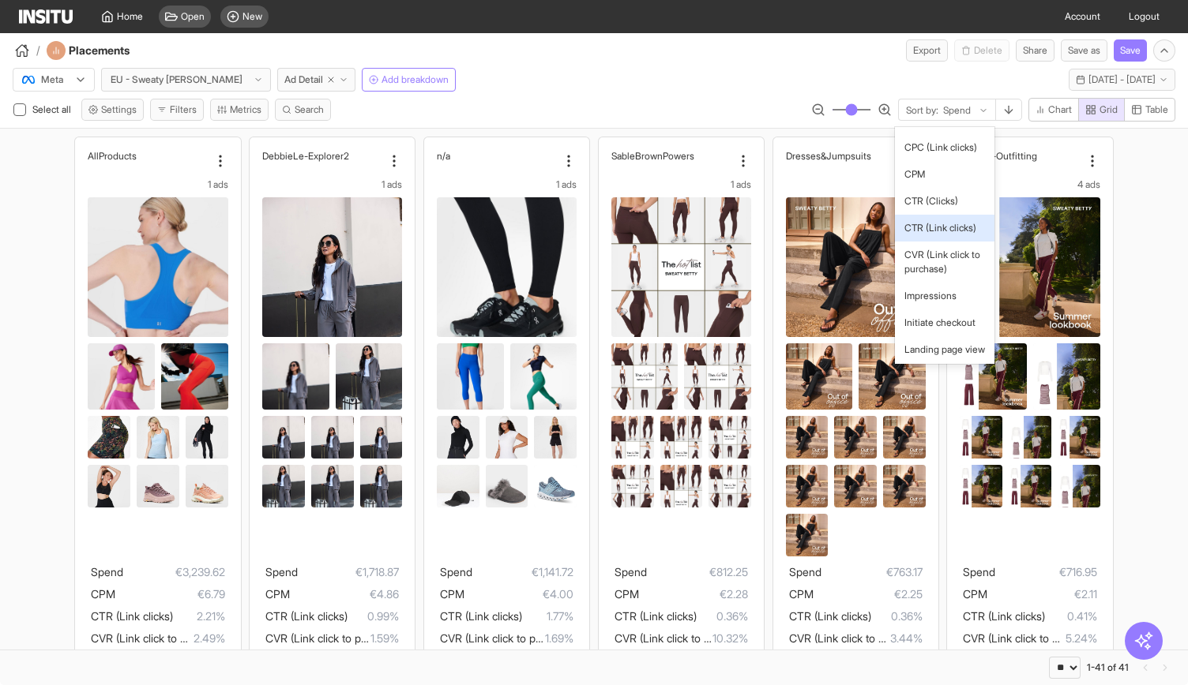
click at [940, 235] on span "CTR (Link clicks)" at bounding box center [940, 228] width 72 height 14
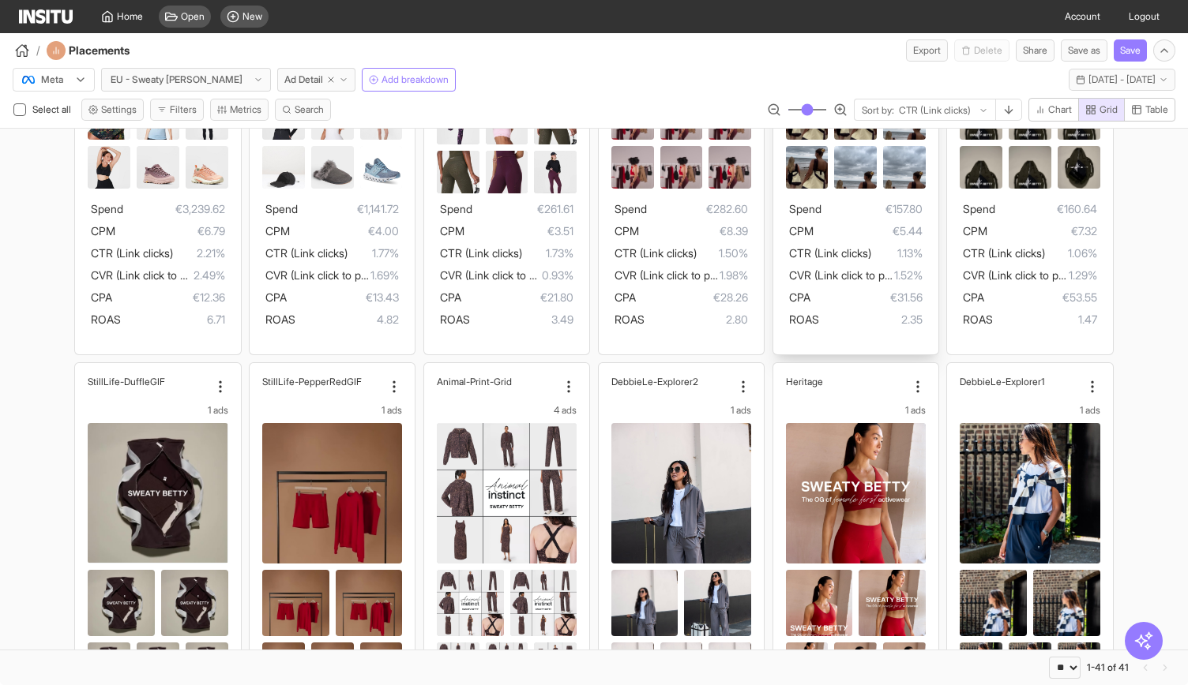
scroll to position [534, 0]
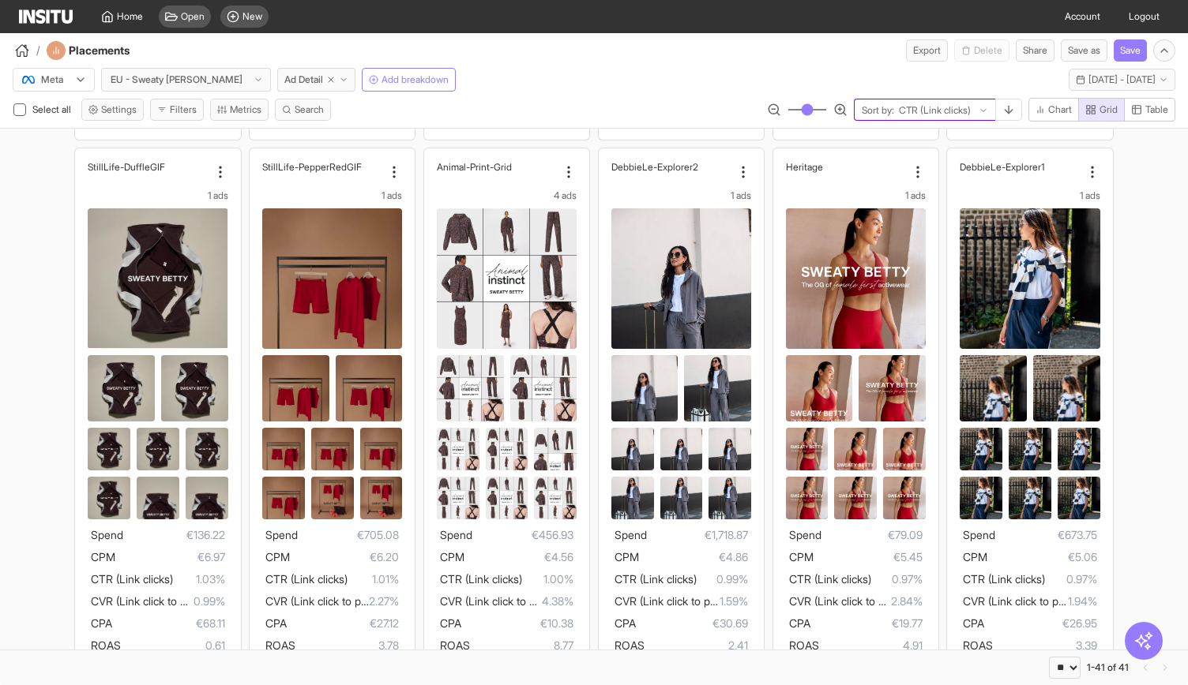
click at [949, 115] on div at bounding box center [934, 111] width 75 height 16
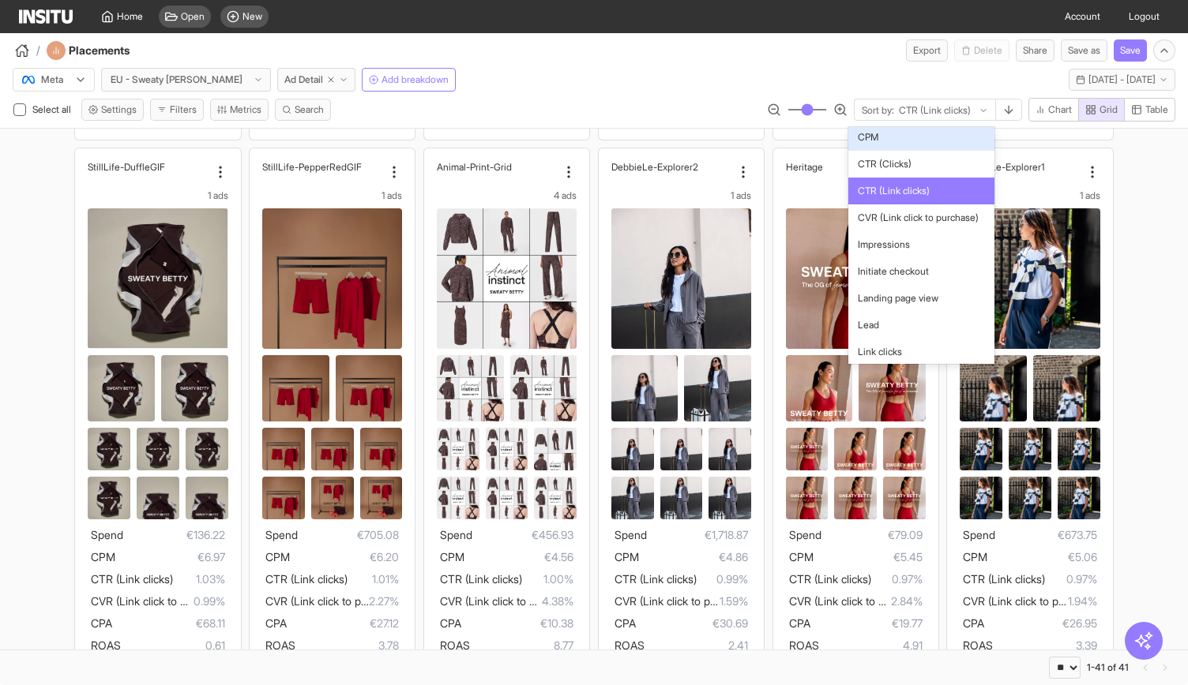
scroll to position [543, 0]
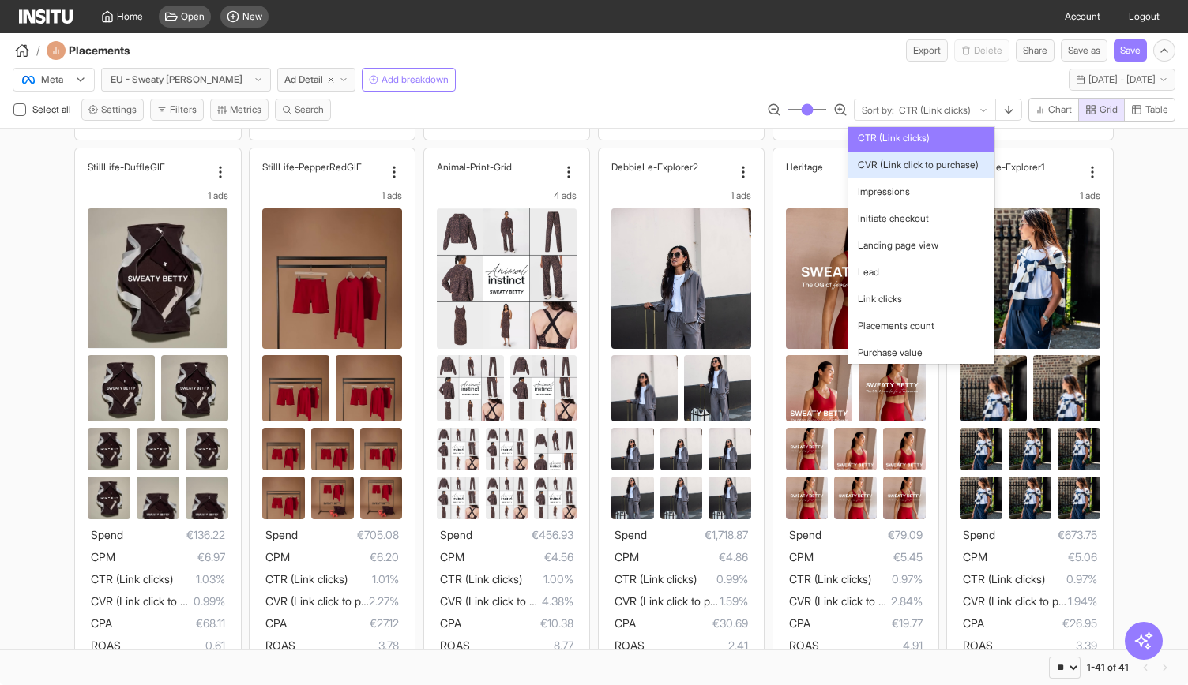
click at [900, 172] on span "CVR (Link click to purchase)" at bounding box center [918, 165] width 121 height 14
